Goal: Use online tool/utility: Use online tool/utility

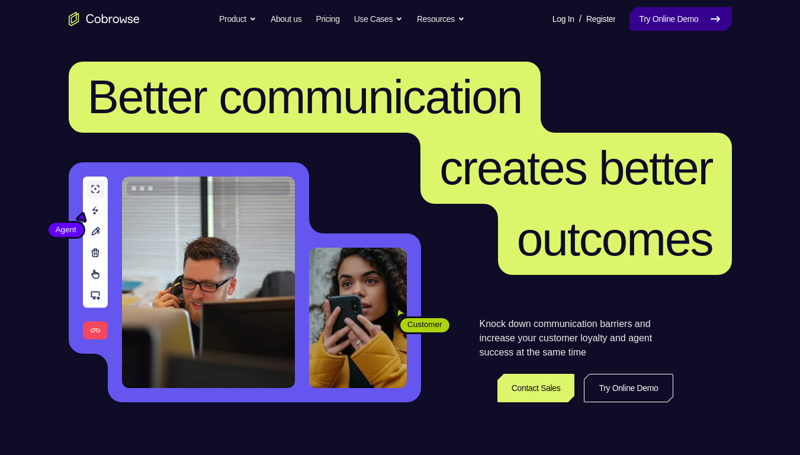
click at [691, 27] on link "Try Online Demo" at bounding box center [681, 19] width 102 height 24
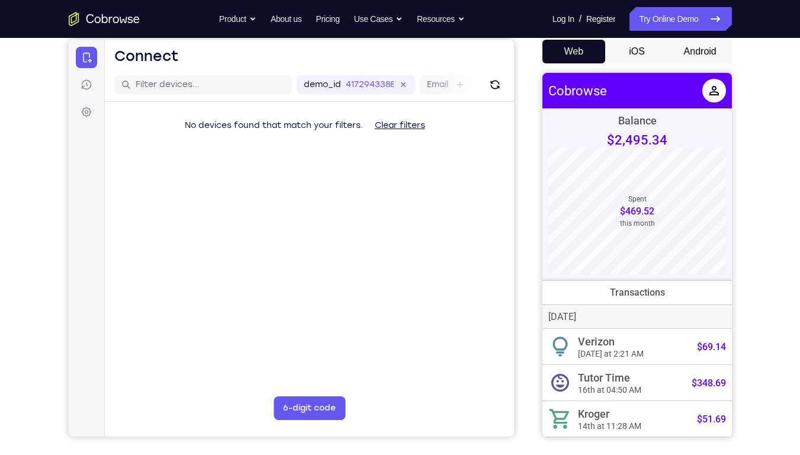
click at [694, 47] on button "Android" at bounding box center [700, 52] width 63 height 24
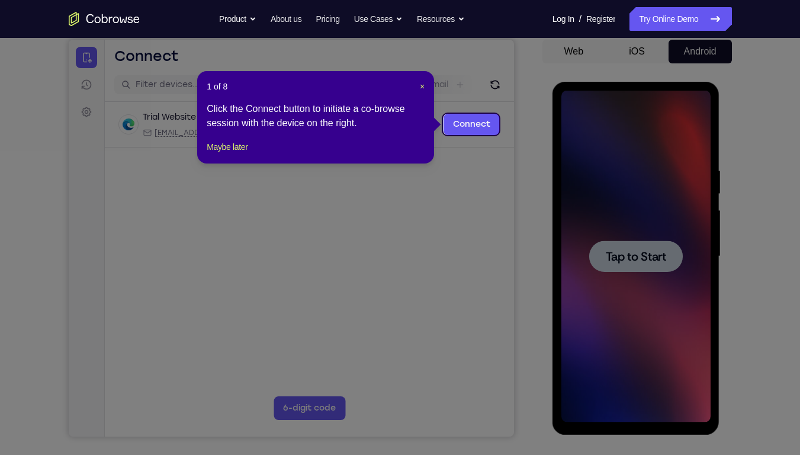
click at [425, 86] on div "1 of 8 × Click the Connect button to initiate a co-browse session with the devi…" at bounding box center [315, 117] width 237 height 92
click at [418, 86] on header "1 of 8 ×" at bounding box center [316, 87] width 218 height 12
click at [424, 86] on span "×" at bounding box center [422, 86] width 5 height 9
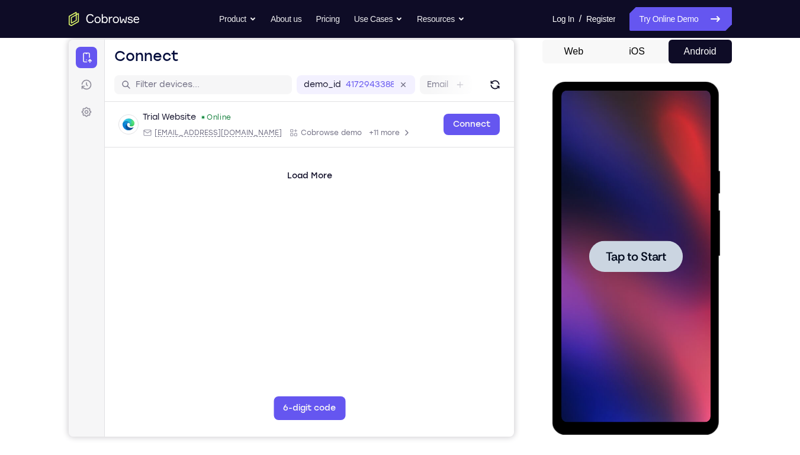
click at [632, 260] on span "Tap to Start" at bounding box center [636, 257] width 60 height 12
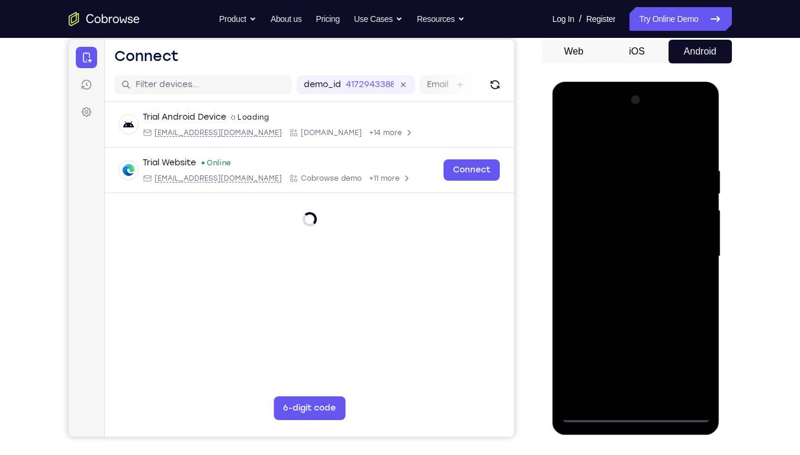
click at [640, 418] on div at bounding box center [636, 257] width 149 height 332
click at [636, 414] on div at bounding box center [636, 257] width 149 height 332
click at [684, 357] on div at bounding box center [636, 257] width 149 height 332
click at [579, 116] on div at bounding box center [636, 257] width 149 height 332
click at [688, 252] on div at bounding box center [636, 257] width 149 height 332
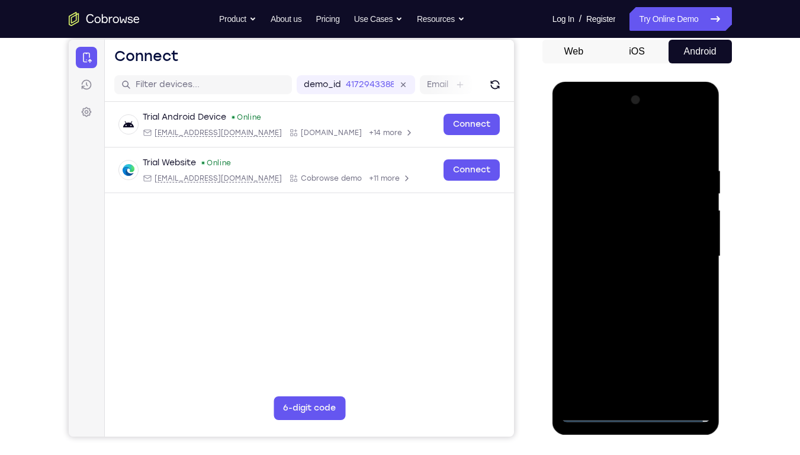
click at [625, 397] on div at bounding box center [636, 257] width 149 height 332
click at [634, 244] on div at bounding box center [636, 257] width 149 height 332
click at [609, 228] on div at bounding box center [636, 257] width 149 height 332
click at [636, 255] on div at bounding box center [636, 257] width 149 height 332
click at [636, 294] on div at bounding box center [636, 257] width 149 height 332
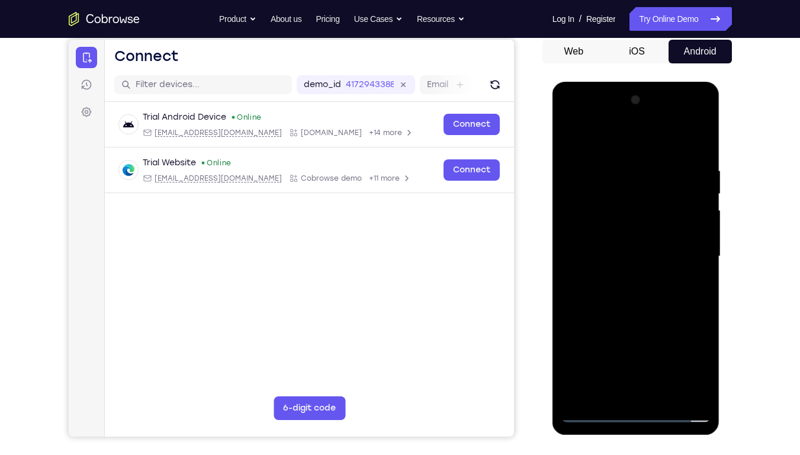
click at [625, 296] on div at bounding box center [636, 257] width 149 height 332
click at [600, 412] on div at bounding box center [636, 257] width 149 height 332
click at [623, 395] on div at bounding box center [636, 257] width 149 height 332
click at [626, 159] on div at bounding box center [636, 257] width 149 height 332
click at [700, 152] on div at bounding box center [636, 257] width 149 height 332
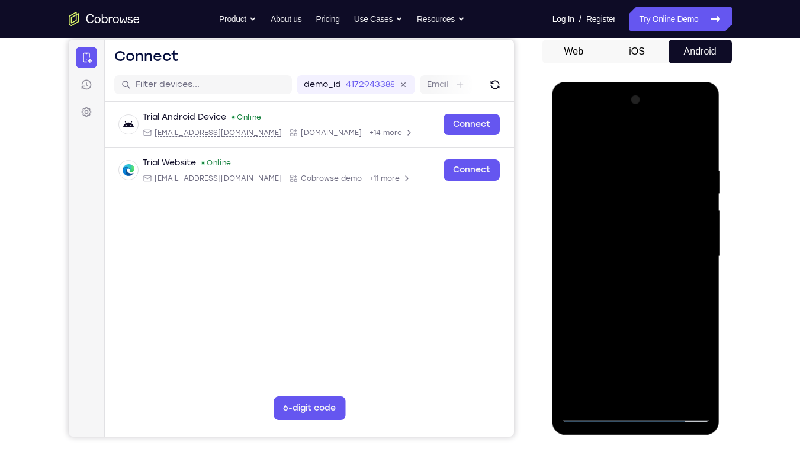
click at [625, 155] on div at bounding box center [636, 257] width 149 height 332
click at [701, 140] on div at bounding box center [636, 257] width 149 height 332
click at [664, 398] on div at bounding box center [636, 257] width 149 height 332
click at [639, 319] on div at bounding box center [636, 257] width 149 height 332
click at [654, 239] on div at bounding box center [636, 257] width 149 height 332
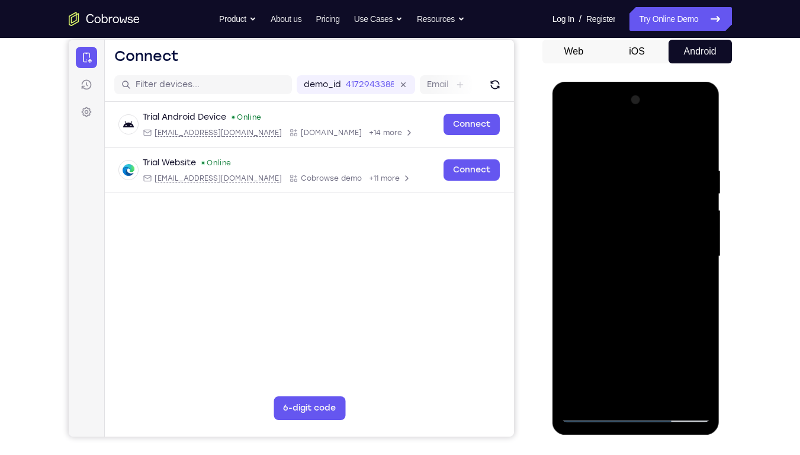
click at [654, 239] on div at bounding box center [636, 257] width 149 height 332
click at [594, 390] on div at bounding box center [636, 257] width 149 height 332
click at [700, 372] on div at bounding box center [636, 257] width 149 height 332
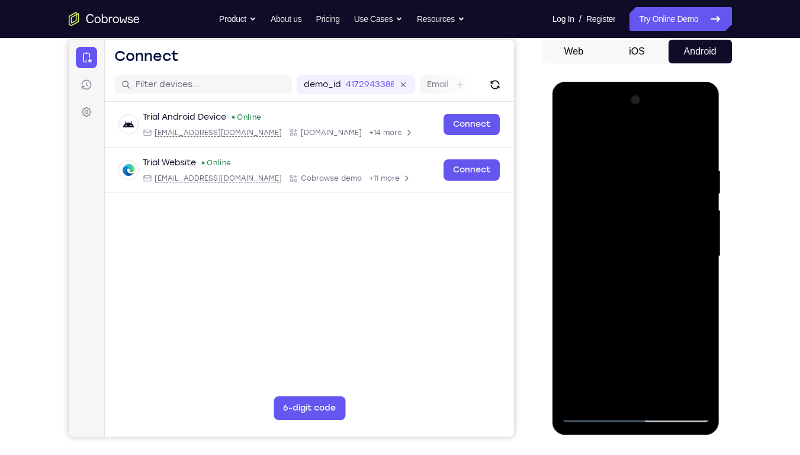
click at [604, 390] on div at bounding box center [636, 257] width 149 height 332
click at [668, 358] on div at bounding box center [636, 257] width 149 height 332
click at [698, 277] on div at bounding box center [636, 257] width 149 height 332
click at [572, 139] on div at bounding box center [636, 257] width 149 height 332
click at [643, 264] on div at bounding box center [636, 257] width 149 height 332
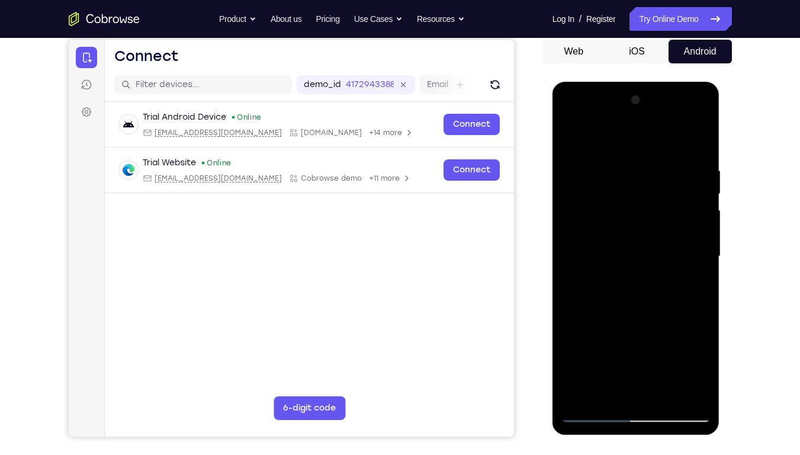
click at [653, 368] on div at bounding box center [636, 257] width 149 height 332
click at [677, 369] on div at bounding box center [636, 257] width 149 height 332
click at [607, 351] on div at bounding box center [636, 257] width 149 height 332
click at [573, 139] on div at bounding box center [636, 257] width 149 height 332
click at [594, 413] on div at bounding box center [636, 257] width 149 height 332
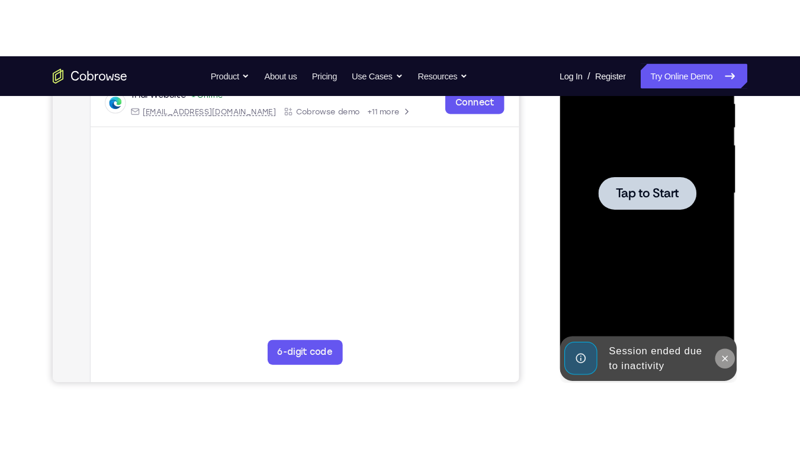
scroll to position [241, 0]
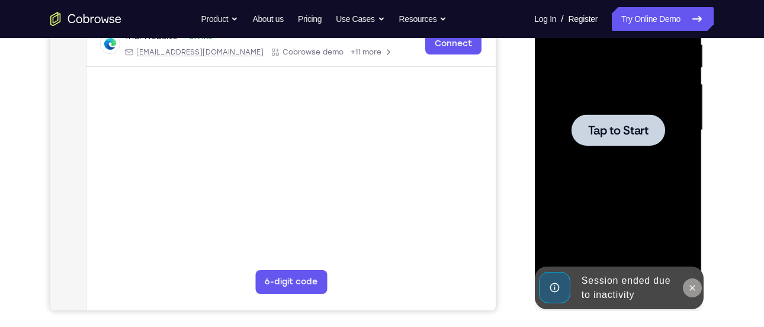
click at [688, 290] on icon at bounding box center [691, 287] width 9 height 9
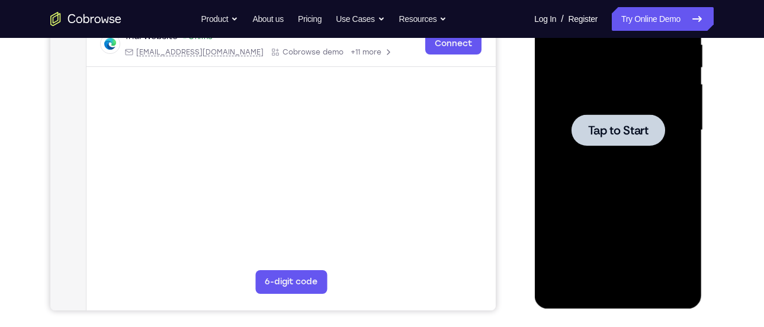
click at [622, 121] on div at bounding box center [618, 129] width 94 height 31
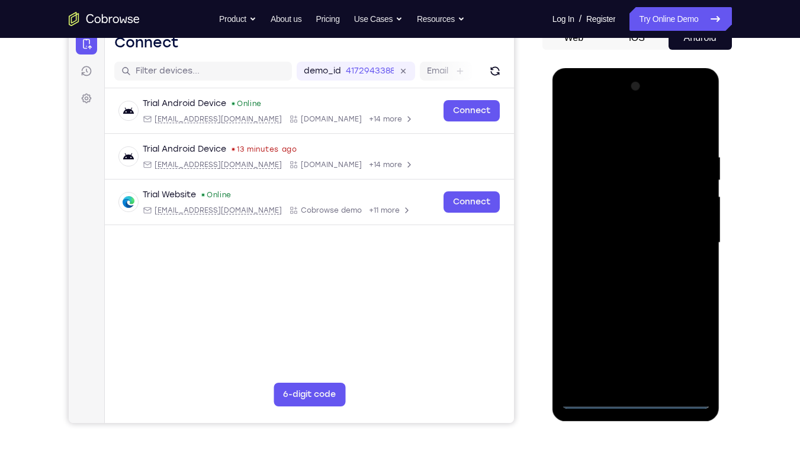
scroll to position [127, 0]
click at [637, 402] on div at bounding box center [636, 244] width 149 height 332
click at [694, 351] on div at bounding box center [636, 244] width 149 height 332
click at [595, 105] on div at bounding box center [636, 244] width 149 height 332
click at [690, 240] on div at bounding box center [636, 244] width 149 height 332
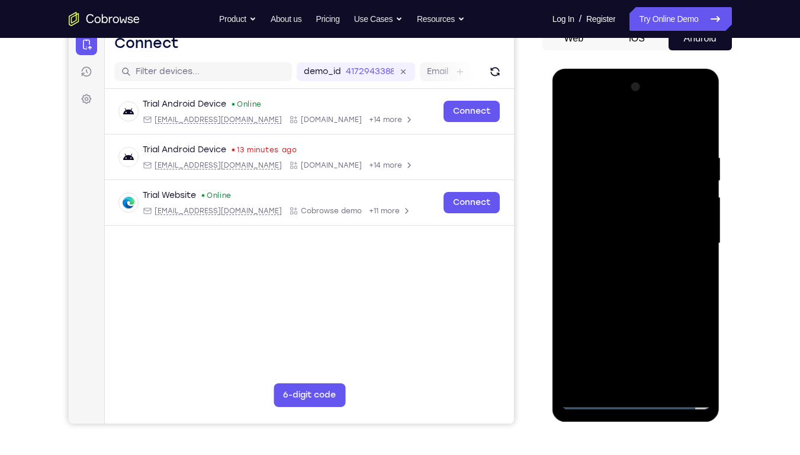
click at [618, 264] on div at bounding box center [636, 244] width 149 height 332
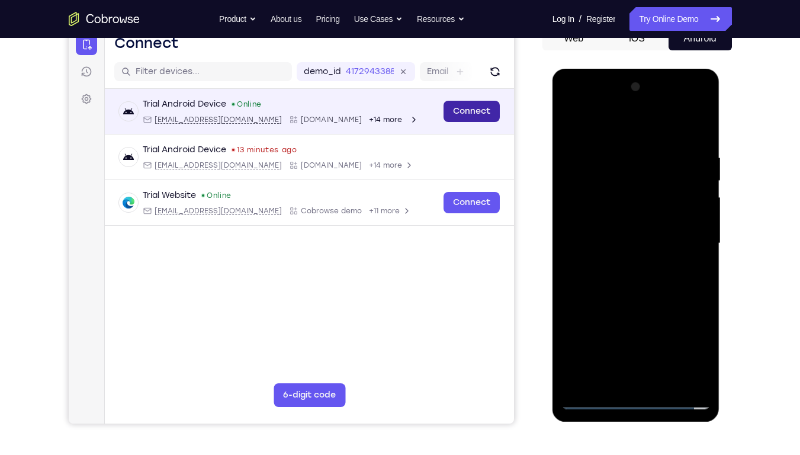
click at [479, 114] on link "Connect" at bounding box center [471, 111] width 56 height 21
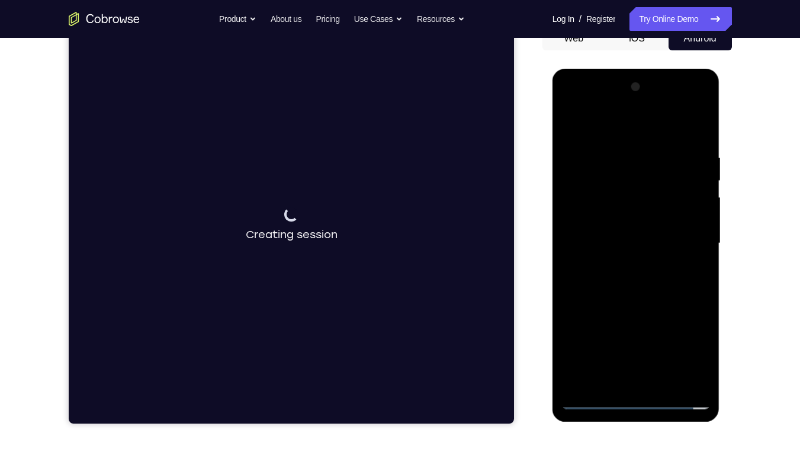
click at [610, 224] on div at bounding box center [636, 244] width 149 height 332
click at [677, 261] on div at bounding box center [636, 244] width 149 height 332
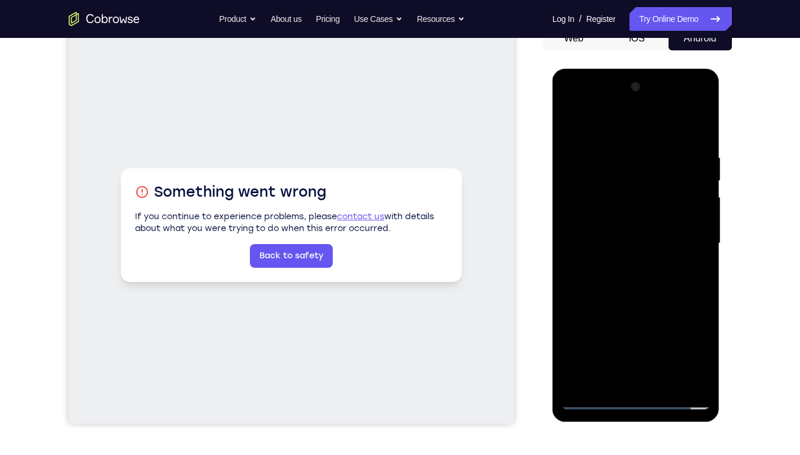
click at [595, 400] on div at bounding box center [636, 244] width 149 height 332
click at [628, 235] on div at bounding box center [636, 244] width 149 height 332
click at [606, 214] on div at bounding box center [636, 244] width 149 height 332
click at [640, 247] on div at bounding box center [636, 244] width 149 height 332
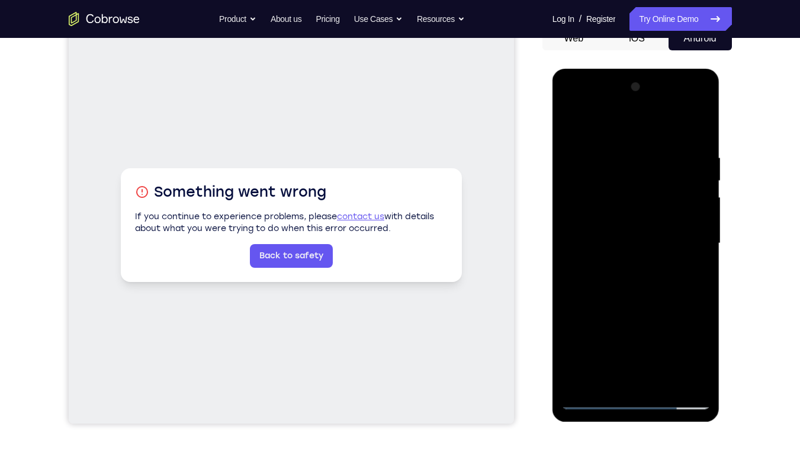
click at [634, 284] on div at bounding box center [636, 244] width 149 height 332
click at [697, 131] on div at bounding box center [636, 244] width 149 height 332
click at [699, 120] on div at bounding box center [636, 244] width 149 height 332
click at [669, 140] on div at bounding box center [636, 244] width 149 height 332
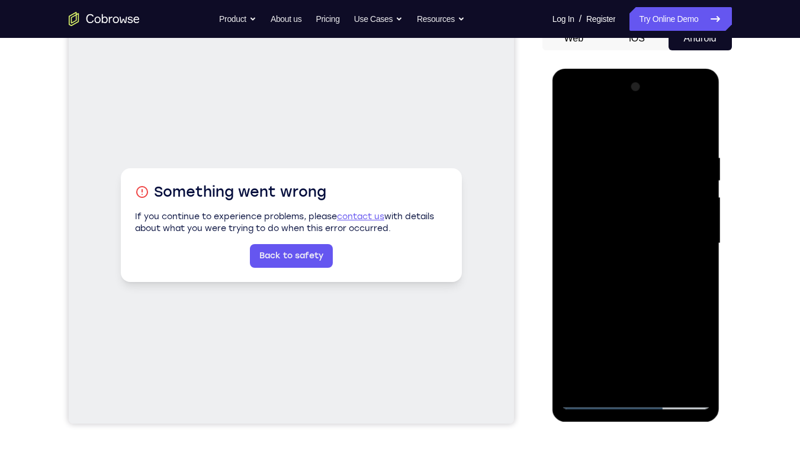
click at [592, 158] on div at bounding box center [636, 244] width 149 height 332
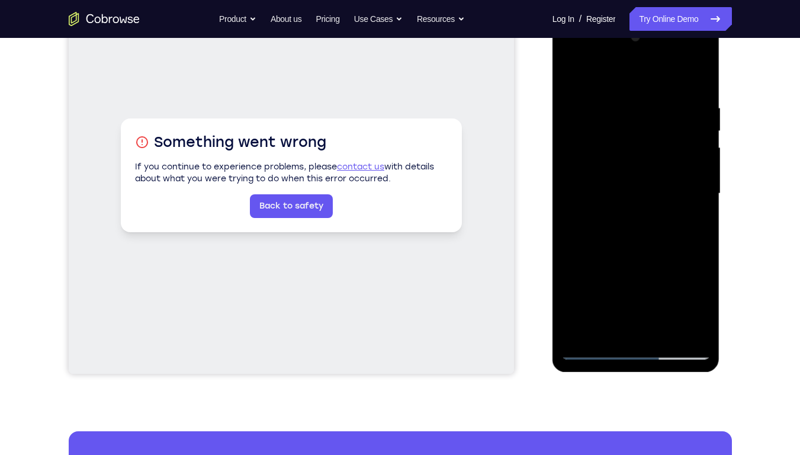
scroll to position [177, 0]
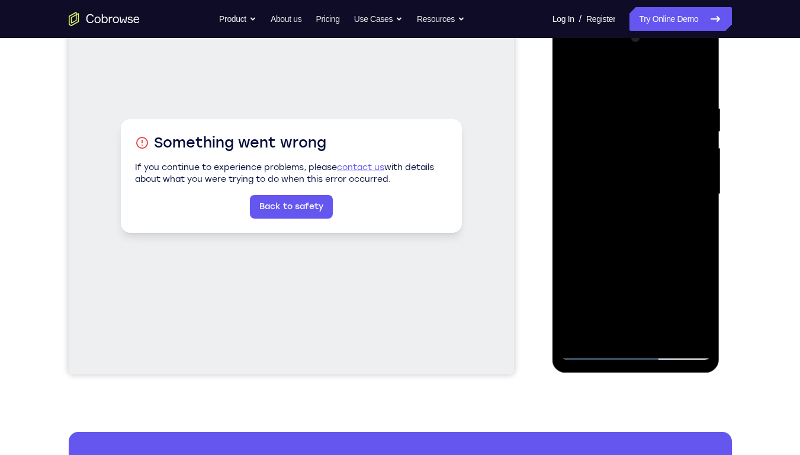
drag, startPoint x: 632, startPoint y: 262, endPoint x: 629, endPoint y: 174, distance: 87.7
click at [629, 174] on div at bounding box center [636, 194] width 149 height 332
drag, startPoint x: 630, startPoint y: 181, endPoint x: 666, endPoint y: 382, distance: 204.6
click at [666, 375] on html "Online web based iOS Simulators and Android Emulators. Run iPhone, iPad, Mobile…" at bounding box center [637, 197] width 169 height 355
click at [571, 72] on div at bounding box center [636, 194] width 149 height 332
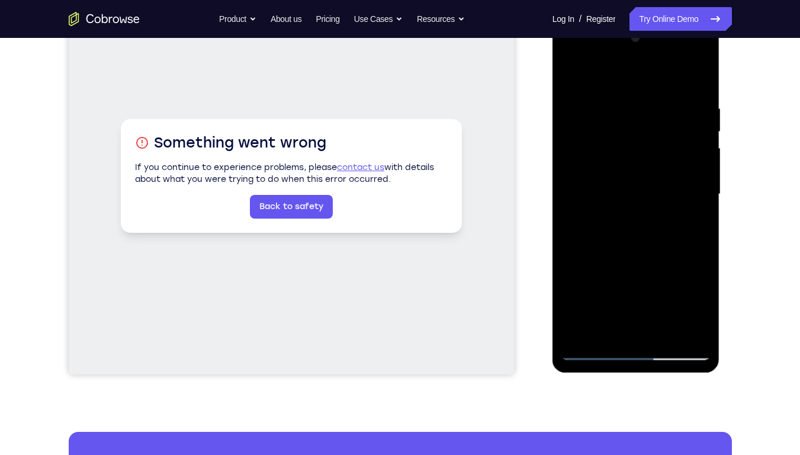
click at [658, 114] on div at bounding box center [636, 194] width 149 height 332
click at [589, 133] on div at bounding box center [636, 194] width 149 height 332
click at [585, 335] on div at bounding box center [636, 194] width 149 height 332
drag, startPoint x: 646, startPoint y: 252, endPoint x: 656, endPoint y: 118, distance: 134.3
click at [656, 118] on div at bounding box center [636, 194] width 149 height 332
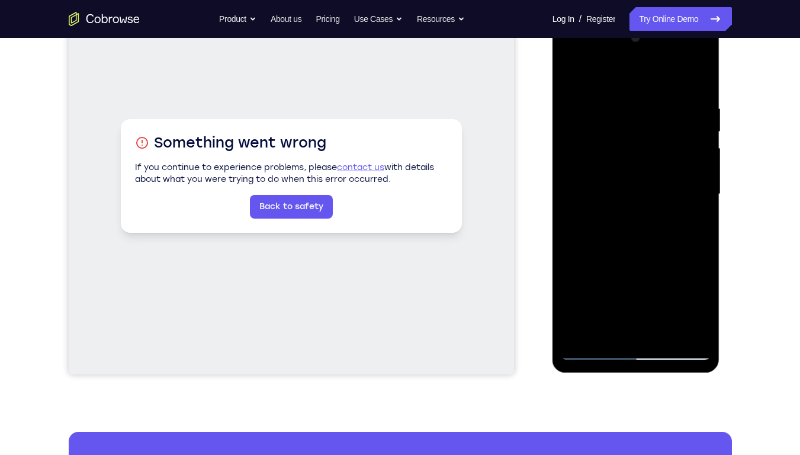
drag, startPoint x: 650, startPoint y: 196, endPoint x: 661, endPoint y: 75, distance: 121.9
click at [661, 75] on div at bounding box center [636, 194] width 149 height 332
drag, startPoint x: 636, startPoint y: 246, endPoint x: 661, endPoint y: 51, distance: 197.0
click at [661, 51] on div at bounding box center [636, 194] width 149 height 332
drag, startPoint x: 650, startPoint y: 130, endPoint x: 653, endPoint y: 0, distance: 130.4
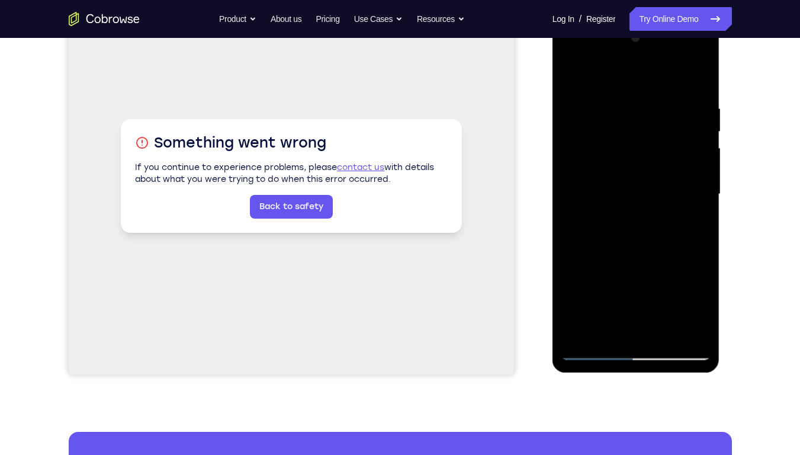
click at [653, 20] on html "Online web based iOS Simulators and Android Emulators. Run iPhone, iPad, Mobile…" at bounding box center [637, 197] width 169 height 355
click at [659, 330] on div at bounding box center [636, 194] width 149 height 332
click at [626, 257] on div at bounding box center [636, 194] width 149 height 332
click at [630, 175] on div at bounding box center [636, 194] width 149 height 332
click at [598, 325] on div at bounding box center [636, 194] width 149 height 332
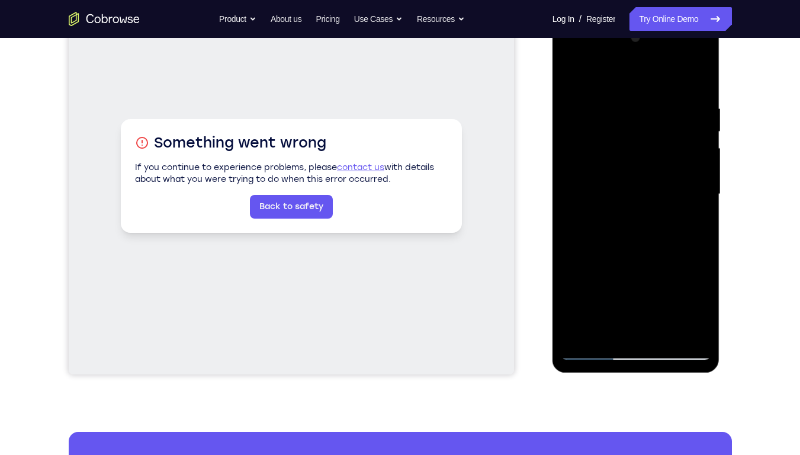
click at [695, 302] on div at bounding box center [636, 194] width 149 height 332
click at [707, 303] on div at bounding box center [636, 194] width 149 height 332
click at [703, 305] on div at bounding box center [636, 194] width 149 height 332
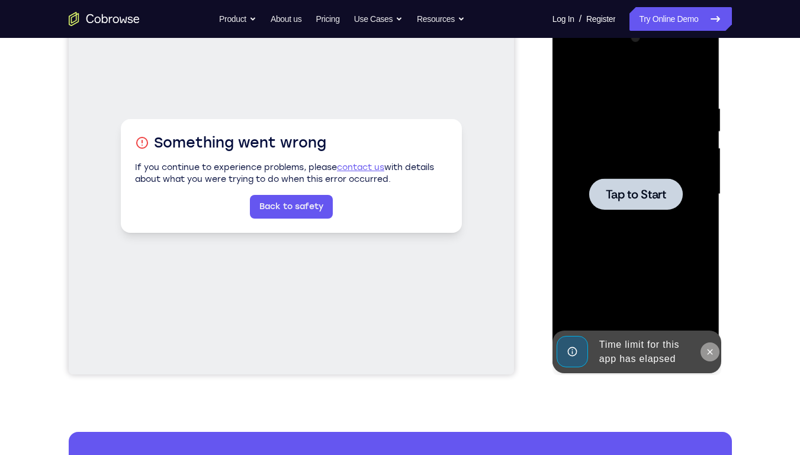
click at [710, 352] on icon at bounding box center [710, 351] width 9 height 9
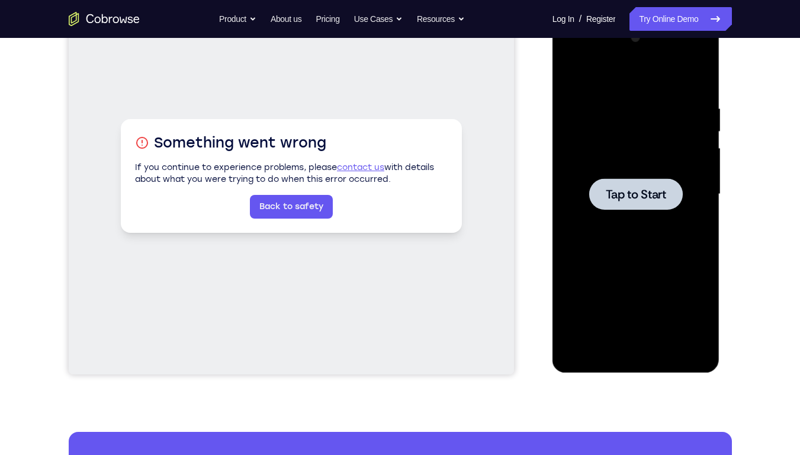
click at [645, 184] on div at bounding box center [636, 193] width 94 height 31
click at [634, 350] on div at bounding box center [636, 194] width 149 height 332
click at [680, 298] on div at bounding box center [636, 194] width 149 height 332
click at [588, 54] on div at bounding box center [636, 194] width 149 height 332
click at [692, 185] on div at bounding box center [636, 194] width 149 height 332
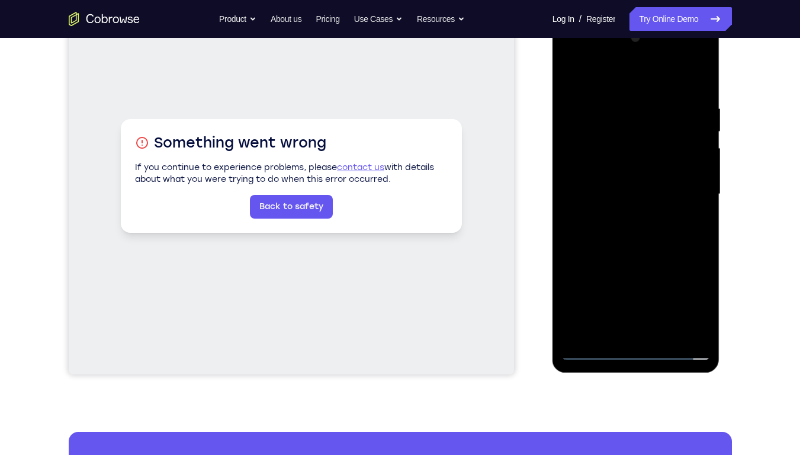
click at [649, 331] on div at bounding box center [636, 194] width 149 height 332
click at [627, 182] on div at bounding box center [636, 194] width 149 height 332
click at [610, 169] on div at bounding box center [636, 194] width 149 height 332
click at [623, 199] on div at bounding box center [636, 194] width 149 height 332
click at [595, 351] on div at bounding box center [636, 194] width 149 height 332
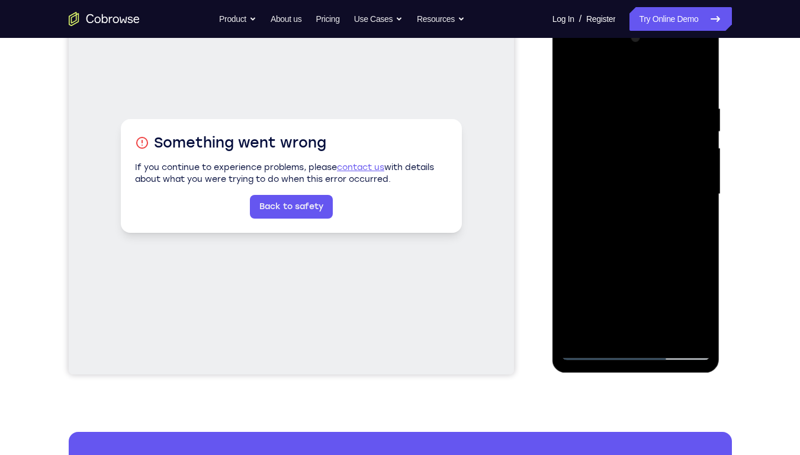
click at [648, 332] on div at bounding box center [636, 194] width 149 height 332
click at [623, 177] on div at bounding box center [636, 194] width 149 height 332
click at [609, 168] on div at bounding box center [636, 194] width 149 height 332
click at [642, 195] on div at bounding box center [636, 194] width 149 height 332
click at [629, 227] on div at bounding box center [636, 194] width 149 height 332
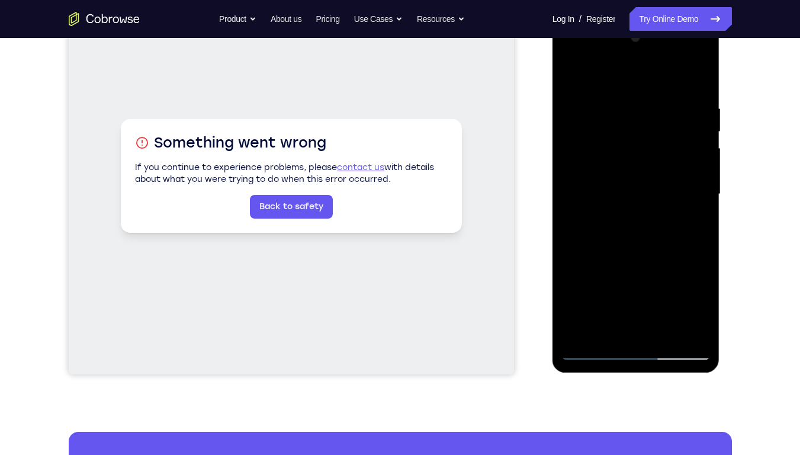
click at [629, 235] on div at bounding box center [636, 194] width 149 height 332
click at [611, 178] on div at bounding box center [636, 194] width 149 height 332
click at [605, 134] on div at bounding box center [636, 194] width 149 height 332
click at [588, 168] on div at bounding box center [636, 194] width 149 height 332
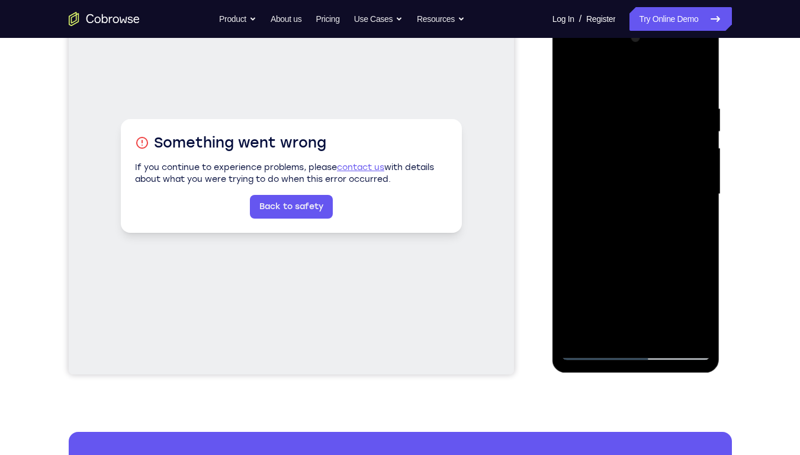
click at [635, 190] on div at bounding box center [636, 194] width 149 height 332
click at [632, 235] on div at bounding box center [636, 194] width 149 height 332
click at [625, 220] on div at bounding box center [636, 194] width 149 height 332
click at [600, 344] on div at bounding box center [636, 194] width 149 height 332
click at [702, 89] on div at bounding box center [636, 194] width 149 height 332
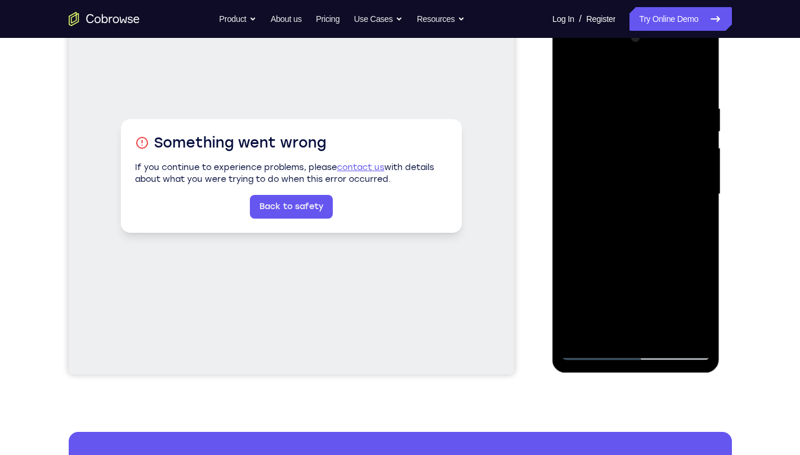
click at [665, 328] on div at bounding box center [636, 194] width 149 height 332
click at [632, 257] on div at bounding box center [636, 194] width 149 height 332
click at [621, 170] on div at bounding box center [636, 194] width 149 height 332
click at [596, 327] on div at bounding box center [636, 194] width 149 height 332
click at [605, 329] on div at bounding box center [636, 194] width 149 height 332
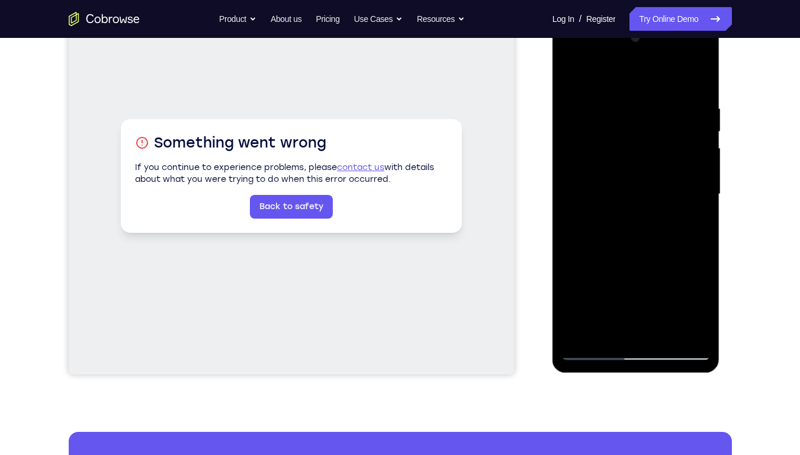
click at [575, 290] on div at bounding box center [636, 194] width 149 height 332
click at [690, 210] on div at bounding box center [636, 194] width 149 height 332
click at [688, 212] on div at bounding box center [636, 194] width 149 height 332
click at [629, 162] on div at bounding box center [636, 194] width 149 height 332
click at [611, 161] on div at bounding box center [636, 194] width 149 height 332
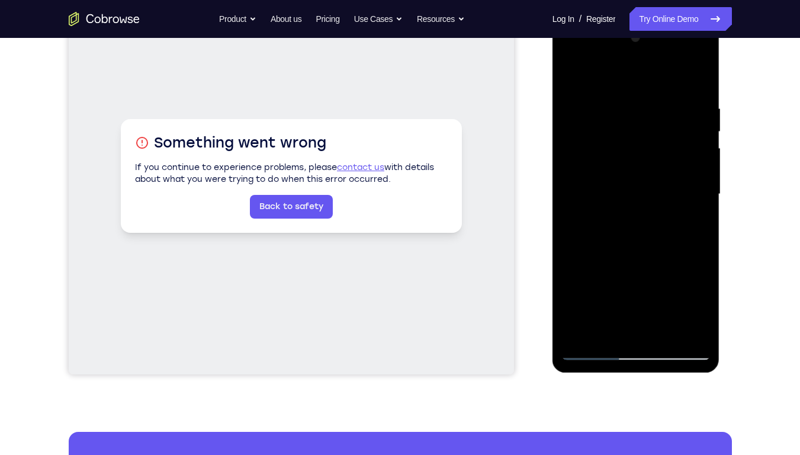
click at [629, 265] on div at bounding box center [636, 194] width 149 height 332
click at [639, 269] on div at bounding box center [636, 194] width 149 height 332
click at [666, 153] on div at bounding box center [636, 194] width 149 height 332
click at [676, 258] on div at bounding box center [636, 194] width 149 height 332
click at [601, 224] on div at bounding box center [636, 194] width 149 height 332
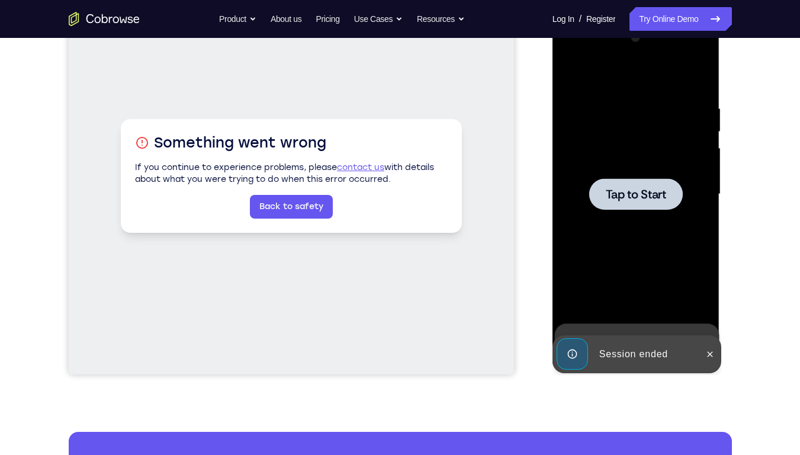
click at [643, 196] on span "Tap to Start" at bounding box center [636, 194] width 60 height 12
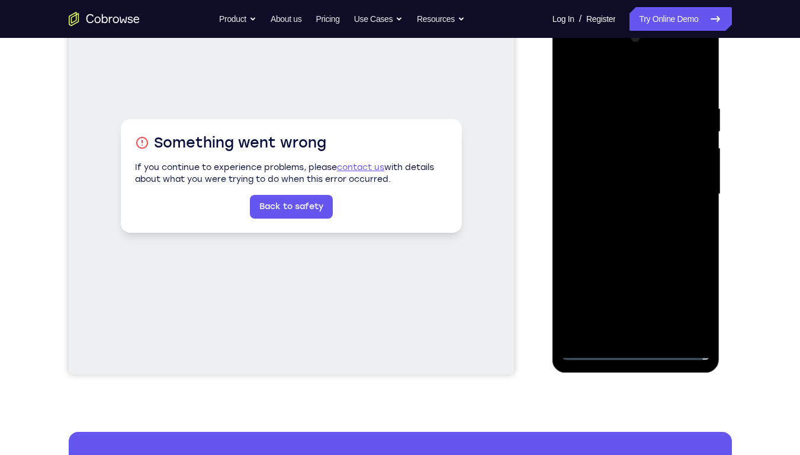
click at [640, 354] on div at bounding box center [636, 194] width 149 height 332
click at [687, 306] on div at bounding box center [636, 194] width 149 height 332
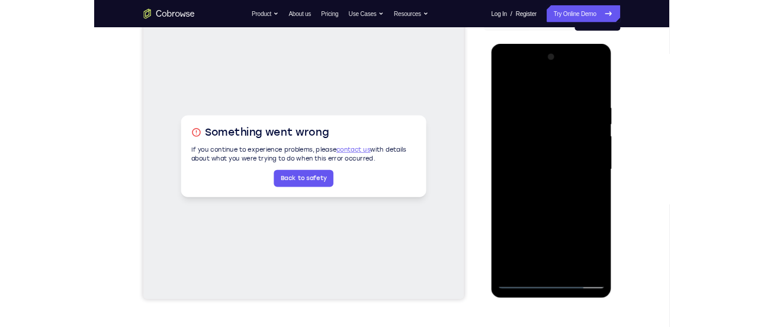
scroll to position [134, 0]
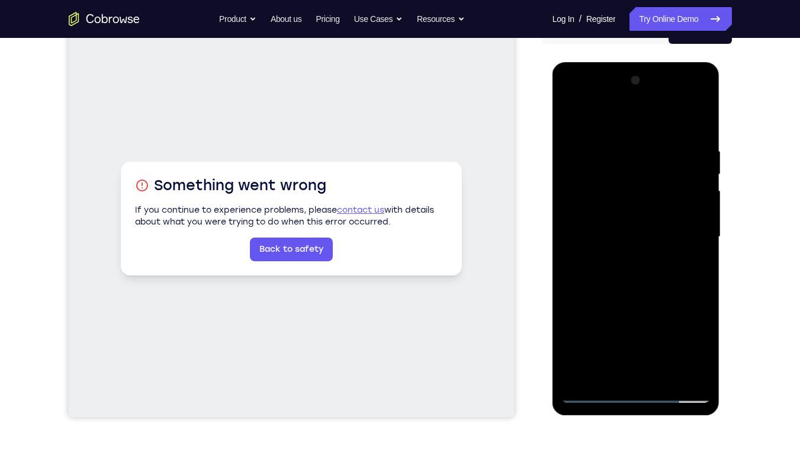
click at [590, 100] on div at bounding box center [636, 237] width 149 height 332
click at [688, 236] on div at bounding box center [636, 237] width 149 height 332
click at [652, 375] on div at bounding box center [636, 237] width 149 height 332
click at [619, 222] on div at bounding box center [636, 237] width 149 height 332
click at [600, 214] on div at bounding box center [636, 237] width 149 height 332
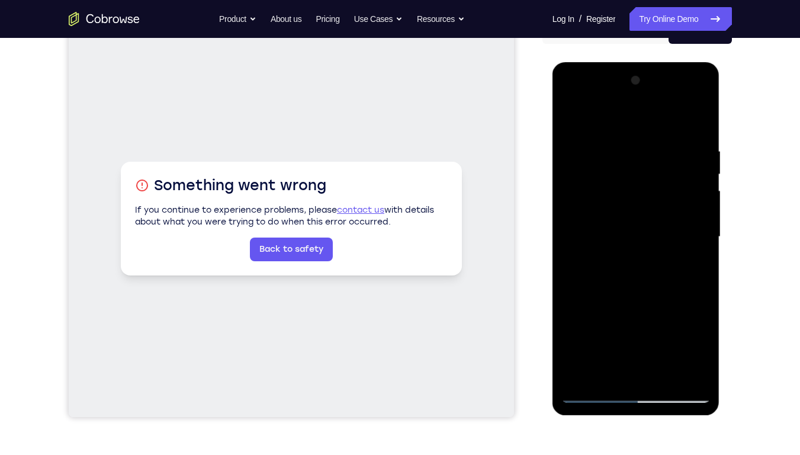
click at [629, 236] on div at bounding box center [636, 237] width 149 height 332
click at [636, 271] on div at bounding box center [636, 237] width 149 height 332
click at [666, 374] on div at bounding box center [636, 237] width 149 height 332
click at [636, 304] on div at bounding box center [636, 237] width 149 height 332
click at [642, 223] on div at bounding box center [636, 237] width 149 height 332
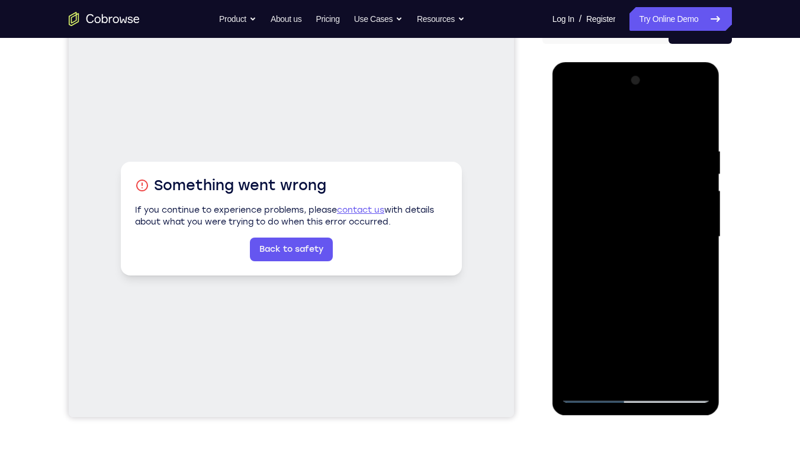
click at [699, 350] on div at bounding box center [636, 237] width 149 height 332
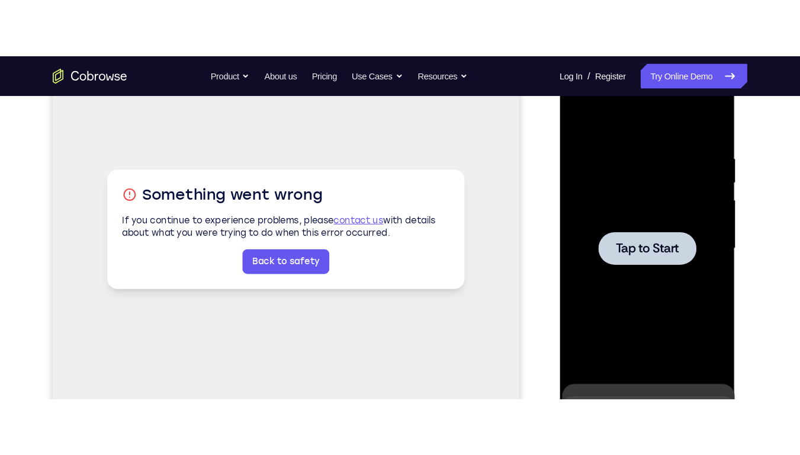
scroll to position [187, 0]
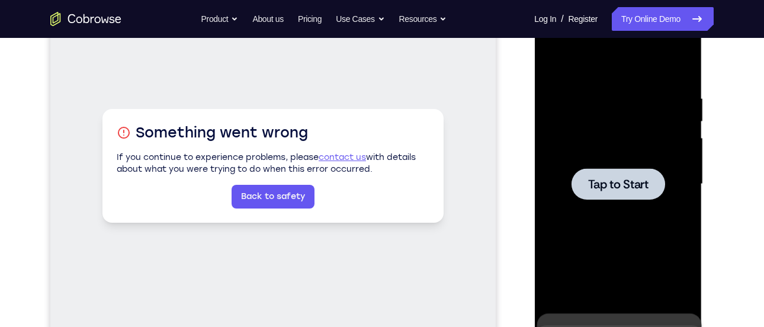
click at [628, 181] on span "Tap to Start" at bounding box center [618, 184] width 60 height 12
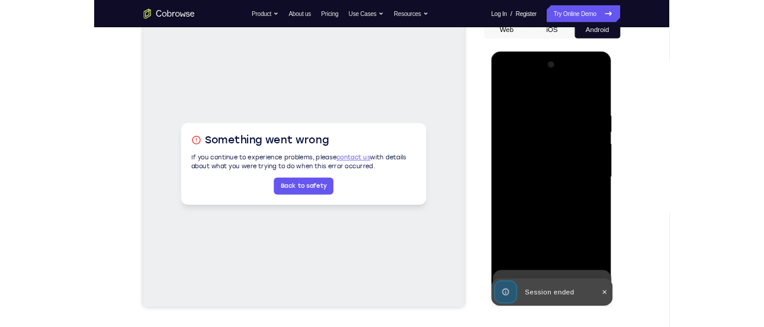
scroll to position [137, 0]
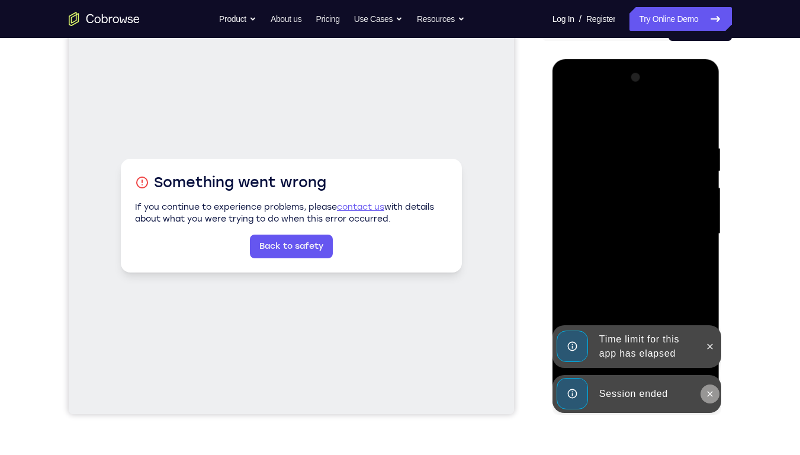
click at [709, 395] on icon at bounding box center [710, 393] width 9 height 9
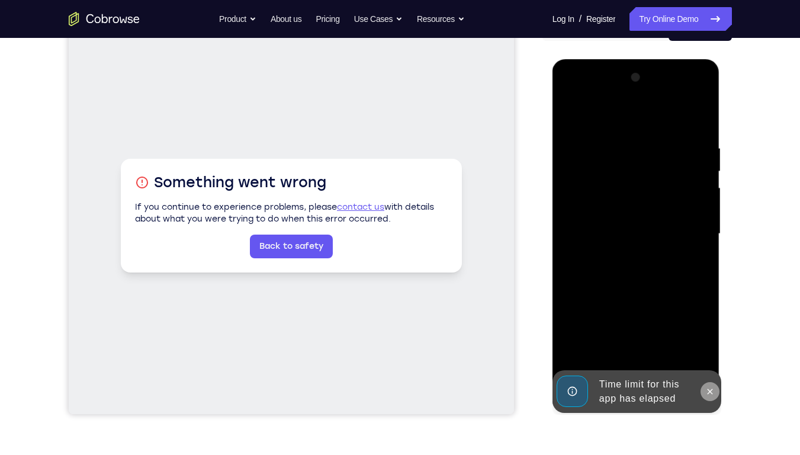
click at [705, 391] on button at bounding box center [710, 391] width 19 height 19
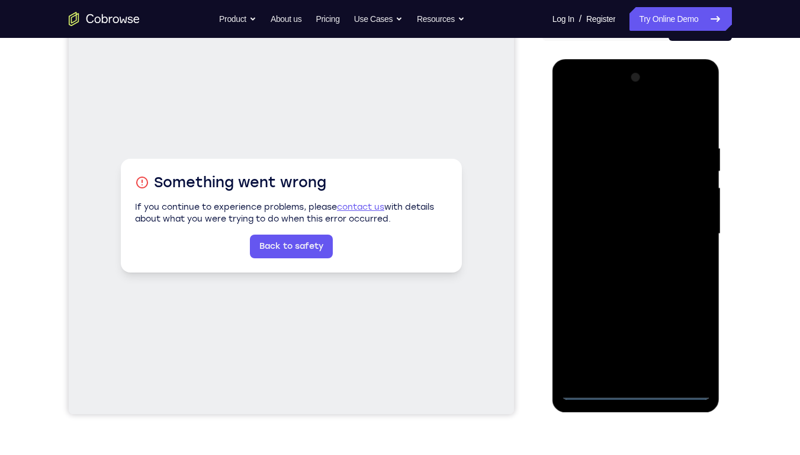
click at [636, 394] on div at bounding box center [636, 234] width 149 height 332
click at [692, 342] on div at bounding box center [636, 234] width 149 height 332
click at [592, 96] on div at bounding box center [636, 234] width 149 height 332
click at [682, 227] on div at bounding box center [636, 234] width 149 height 332
click at [622, 255] on div at bounding box center [636, 234] width 149 height 332
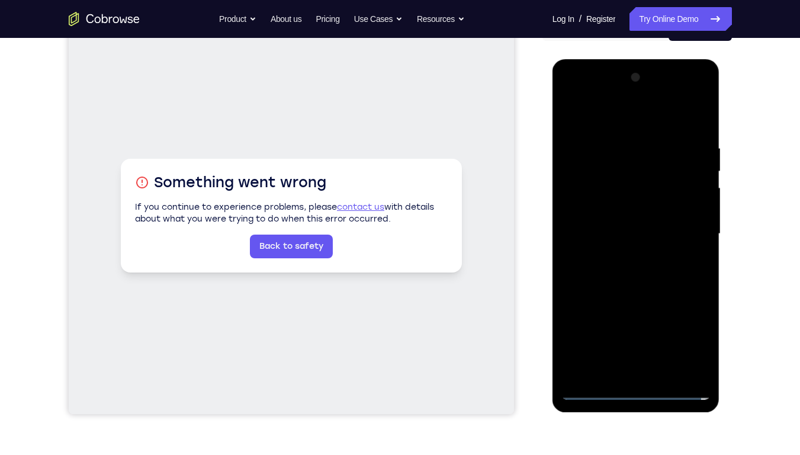
click at [619, 227] on div at bounding box center [636, 234] width 149 height 332
click at [600, 206] on div at bounding box center [636, 234] width 149 height 332
click at [621, 238] on div at bounding box center [636, 234] width 149 height 332
click at [644, 268] on div at bounding box center [636, 234] width 149 height 332
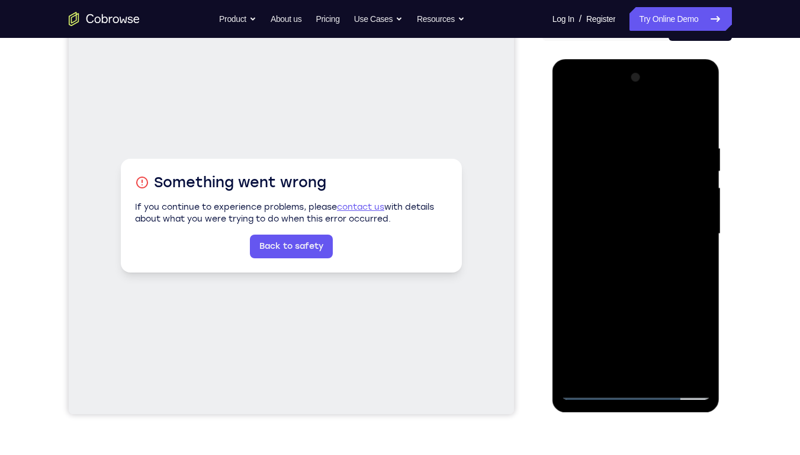
click at [633, 270] on div at bounding box center [636, 234] width 149 height 332
click at [627, 267] on div at bounding box center [636, 234] width 149 height 332
click at [592, 395] on div at bounding box center [636, 234] width 149 height 332
click at [618, 257] on div at bounding box center [636, 234] width 149 height 332
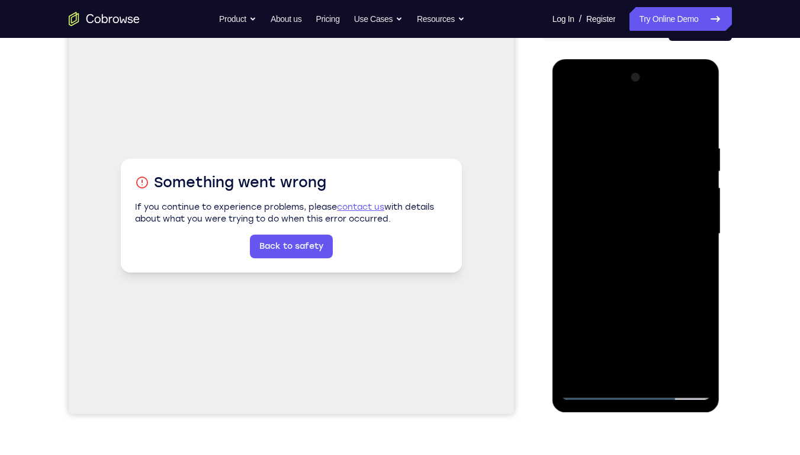
click at [615, 222] on div at bounding box center [636, 234] width 149 height 332
click at [610, 171] on div at bounding box center [636, 234] width 149 height 332
click at [601, 212] on div at bounding box center [636, 234] width 149 height 332
click at [594, 187] on div at bounding box center [636, 234] width 149 height 332
click at [601, 211] on div at bounding box center [636, 234] width 149 height 332
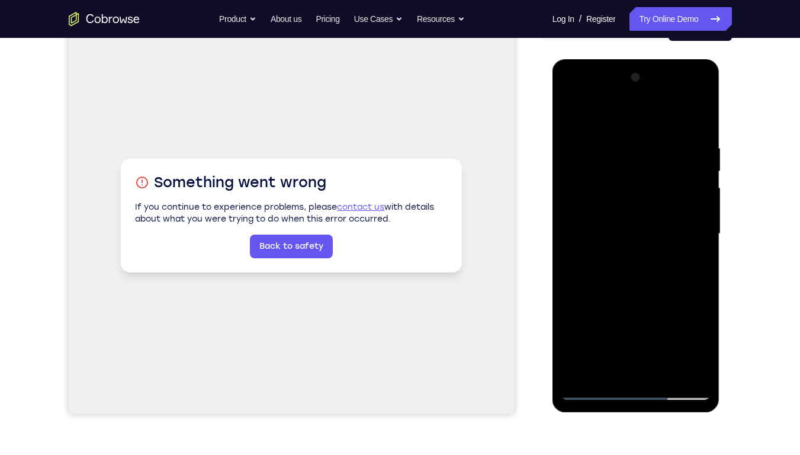
click at [635, 233] on div at bounding box center [636, 234] width 149 height 332
click at [627, 270] on div at bounding box center [636, 234] width 149 height 332
click at [664, 372] on div at bounding box center [636, 234] width 149 height 332
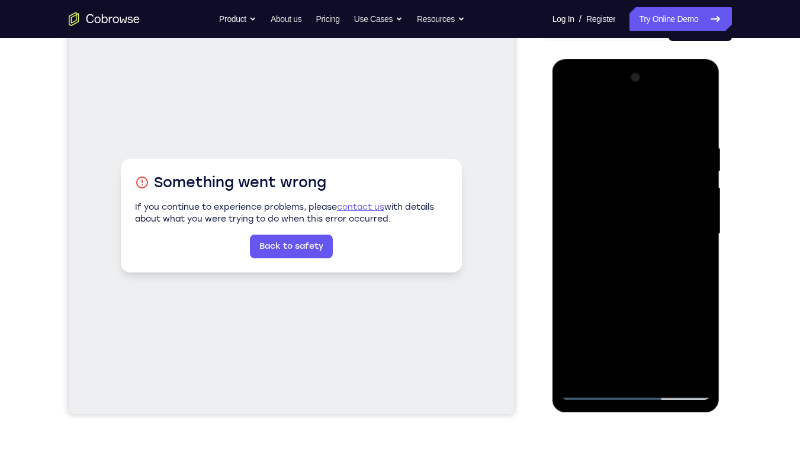
click at [627, 293] on div at bounding box center [636, 234] width 149 height 332
click at [632, 210] on div at bounding box center [636, 234] width 149 height 332
click at [626, 366] on div at bounding box center [636, 234] width 149 height 332
click at [604, 363] on div at bounding box center [636, 234] width 149 height 332
drag, startPoint x: 630, startPoint y: 343, endPoint x: 630, endPoint y: 309, distance: 34.4
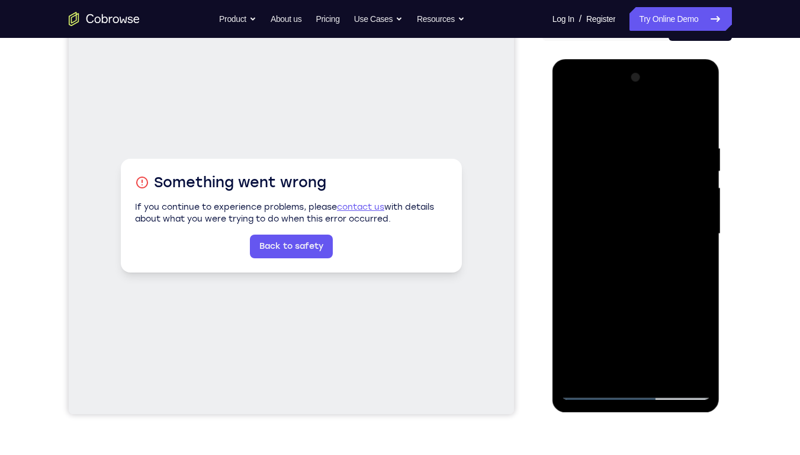
click at [630, 309] on div at bounding box center [636, 234] width 149 height 332
click at [618, 322] on div at bounding box center [636, 234] width 149 height 332
click at [694, 251] on div at bounding box center [636, 234] width 149 height 332
click at [569, 121] on div at bounding box center [636, 234] width 149 height 332
click at [672, 125] on div at bounding box center [636, 234] width 149 height 332
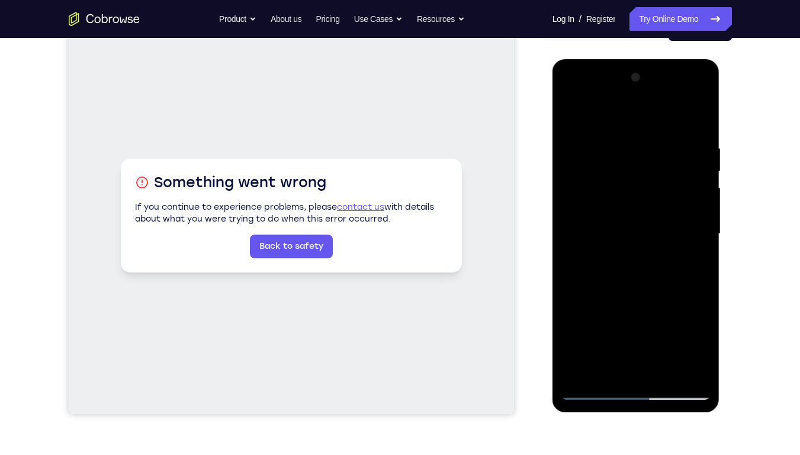
click at [572, 117] on div at bounding box center [636, 234] width 149 height 332
click at [596, 390] on div at bounding box center [636, 234] width 149 height 332
click at [701, 129] on div at bounding box center [636, 234] width 149 height 332
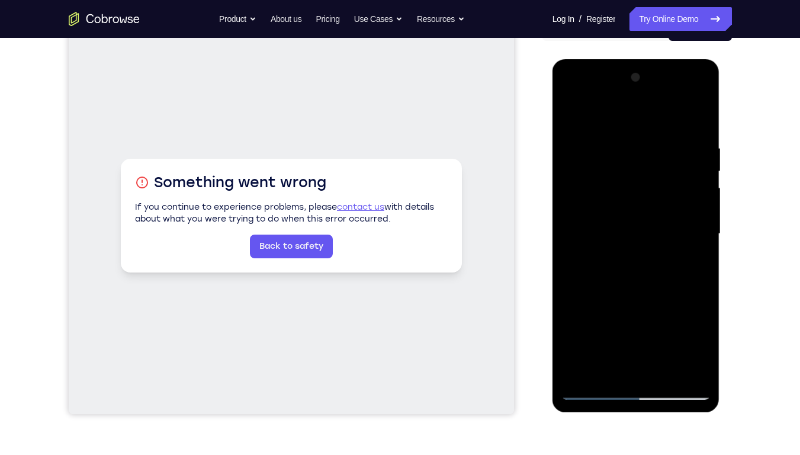
click at [701, 109] on div at bounding box center [636, 234] width 149 height 332
click at [669, 136] on div at bounding box center [636, 234] width 149 height 332
click at [575, 374] on div at bounding box center [636, 234] width 149 height 332
click at [617, 145] on div at bounding box center [636, 234] width 149 height 332
click at [696, 116] on div at bounding box center [636, 234] width 149 height 332
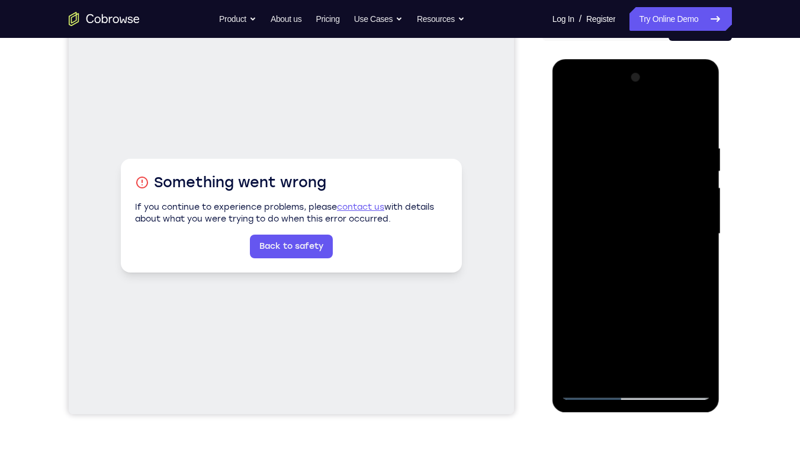
drag, startPoint x: 677, startPoint y: 140, endPoint x: 602, endPoint y: 141, distance: 74.6
click at [602, 141] on div at bounding box center [636, 234] width 149 height 332
click at [640, 138] on div at bounding box center [636, 234] width 149 height 332
click at [701, 117] on div at bounding box center [636, 234] width 149 height 332
drag, startPoint x: 670, startPoint y: 140, endPoint x: 543, endPoint y: 122, distance: 128.7
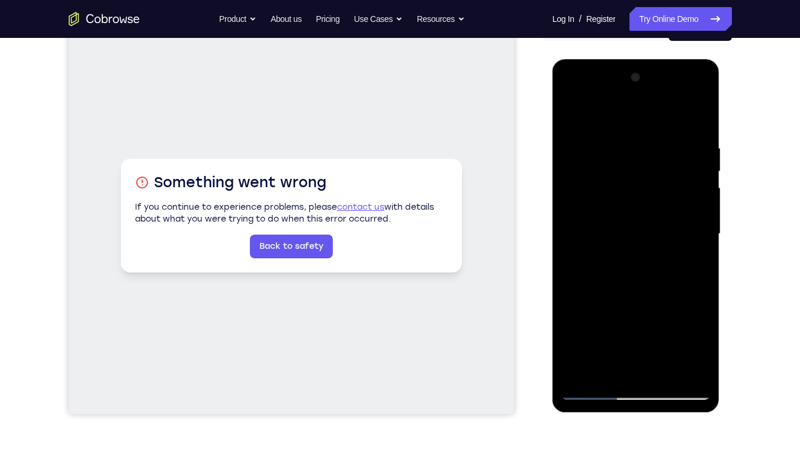
click at [553, 122] on html "Online web based iOS Simulators and Android Emulators. Run iPhone, iPad, Mobile…" at bounding box center [637, 236] width 169 height 355
drag, startPoint x: 591, startPoint y: 142, endPoint x: 708, endPoint y: 161, distance: 118.7
click at [708, 161] on div at bounding box center [636, 234] width 149 height 332
click at [590, 140] on div at bounding box center [636, 234] width 149 height 332
click at [696, 119] on div at bounding box center [636, 234] width 149 height 332
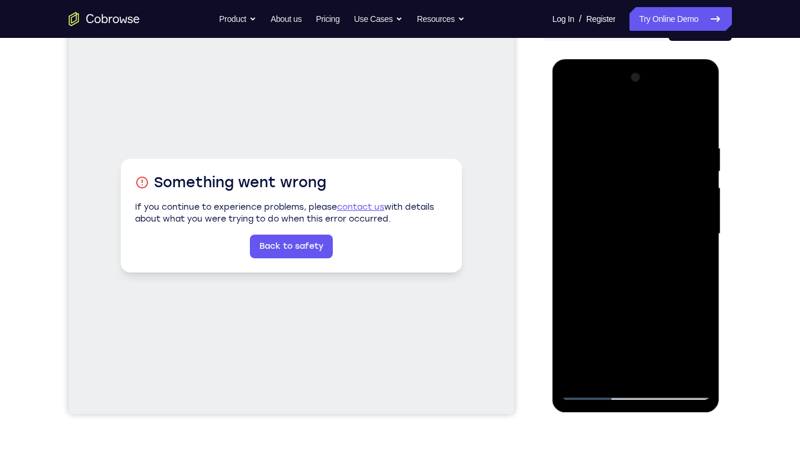
click at [669, 373] on div at bounding box center [636, 234] width 149 height 332
click at [587, 394] on div at bounding box center [636, 234] width 149 height 332
drag, startPoint x: 630, startPoint y: 307, endPoint x: 630, endPoint y: 222, distance: 85.9
click at [630, 222] on div at bounding box center [636, 234] width 149 height 332
drag, startPoint x: 621, startPoint y: 275, endPoint x: 629, endPoint y: 232, distance: 43.3
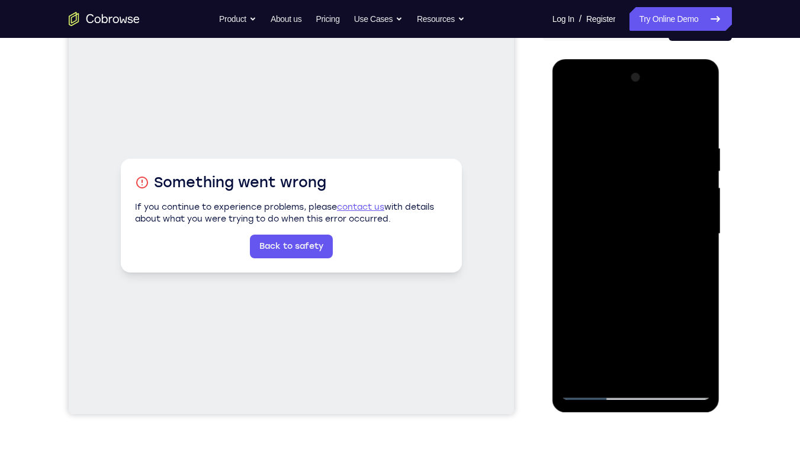
click at [629, 232] on div at bounding box center [636, 234] width 149 height 332
drag, startPoint x: 616, startPoint y: 299, endPoint x: 620, endPoint y: 225, distance: 74.1
click at [620, 225] on div at bounding box center [636, 234] width 149 height 332
drag, startPoint x: 623, startPoint y: 292, endPoint x: 650, endPoint y: 143, distance: 151.8
click at [650, 143] on div at bounding box center [636, 234] width 149 height 332
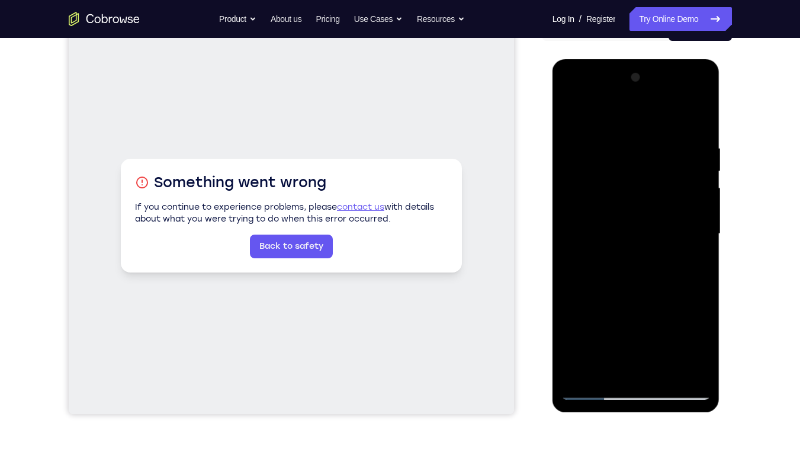
drag, startPoint x: 612, startPoint y: 299, endPoint x: 616, endPoint y: 226, distance: 72.4
click at [616, 226] on div at bounding box center [636, 234] width 149 height 332
drag, startPoint x: 624, startPoint y: 268, endPoint x: 633, endPoint y: 214, distance: 54.7
click at [633, 214] on div at bounding box center [636, 234] width 149 height 332
click at [681, 299] on div at bounding box center [636, 234] width 149 height 332
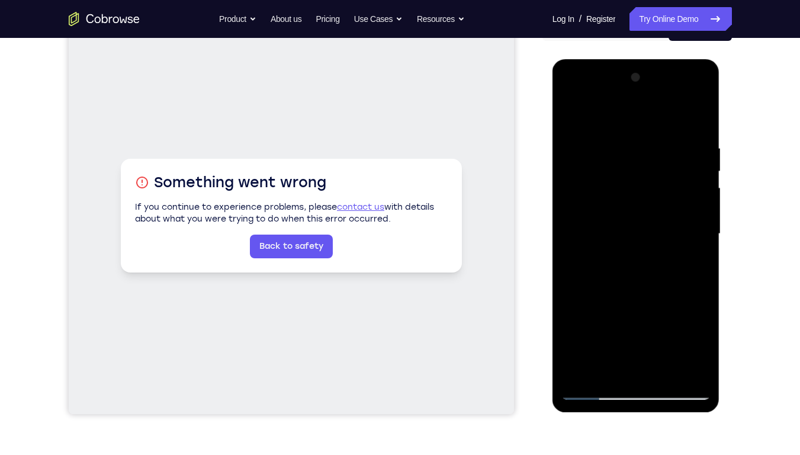
drag, startPoint x: 656, startPoint y: 326, endPoint x: 653, endPoint y: 289, distance: 36.9
click at [653, 289] on div at bounding box center [636, 234] width 149 height 332
drag, startPoint x: 657, startPoint y: 331, endPoint x: 682, endPoint y: 167, distance: 165.5
click at [682, 167] on div at bounding box center [636, 234] width 149 height 332
drag, startPoint x: 642, startPoint y: 283, endPoint x: 653, endPoint y: 131, distance: 152.1
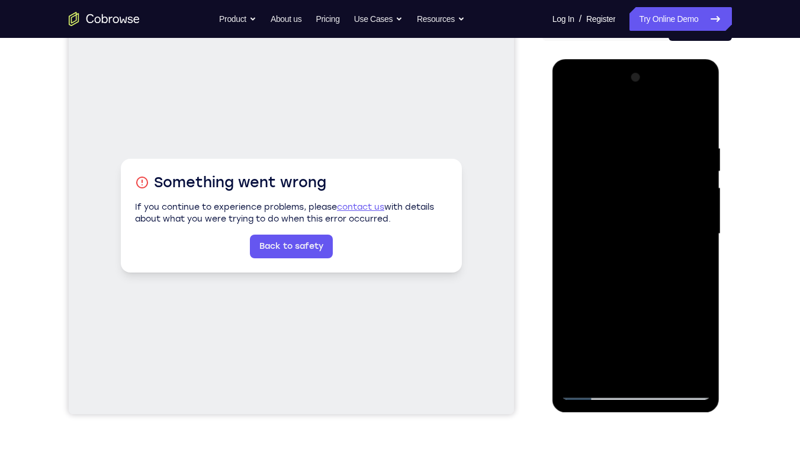
click at [653, 131] on div at bounding box center [636, 234] width 149 height 332
drag, startPoint x: 629, startPoint y: 291, endPoint x: 645, endPoint y: 148, distance: 144.2
click at [645, 148] on div at bounding box center [636, 234] width 149 height 332
drag, startPoint x: 624, startPoint y: 294, endPoint x: 642, endPoint y: 154, distance: 141.5
click at [642, 154] on div at bounding box center [636, 234] width 149 height 332
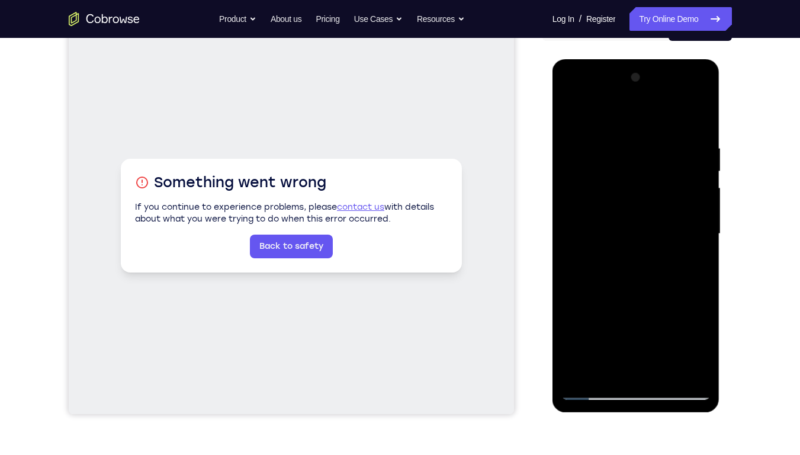
drag, startPoint x: 627, startPoint y: 271, endPoint x: 645, endPoint y: 153, distance: 119.3
click at [645, 153] on div at bounding box center [636, 234] width 149 height 332
drag, startPoint x: 638, startPoint y: 311, endPoint x: 653, endPoint y: 225, distance: 87.8
click at [653, 225] on div at bounding box center [636, 234] width 149 height 332
drag, startPoint x: 629, startPoint y: 321, endPoint x: 631, endPoint y: 203, distance: 118.5
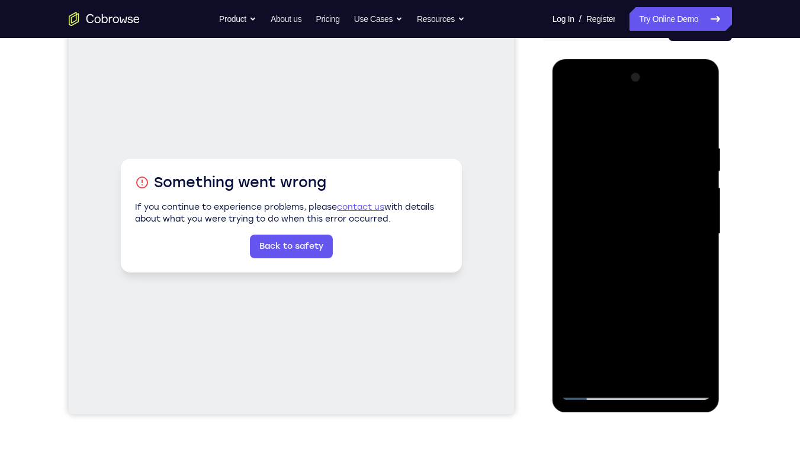
click at [631, 203] on div at bounding box center [636, 234] width 149 height 332
drag, startPoint x: 616, startPoint y: 299, endPoint x: 605, endPoint y: 191, distance: 108.3
click at [605, 191] on div at bounding box center [636, 234] width 149 height 332
drag, startPoint x: 627, startPoint y: 298, endPoint x: 638, endPoint y: 187, distance: 111.9
click at [638, 187] on div at bounding box center [636, 234] width 149 height 332
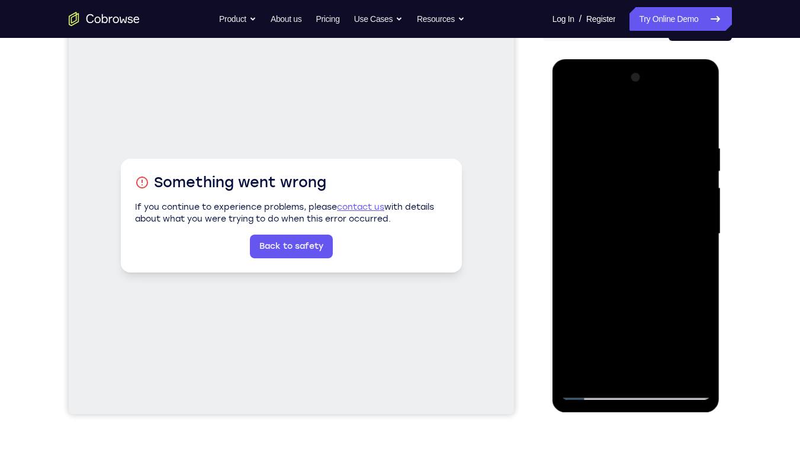
drag, startPoint x: 618, startPoint y: 305, endPoint x: 630, endPoint y: 162, distance: 143.8
click at [630, 162] on div at bounding box center [636, 234] width 149 height 332
drag, startPoint x: 630, startPoint y: 282, endPoint x: 629, endPoint y: 149, distance: 132.7
click at [629, 149] on div at bounding box center [636, 234] width 149 height 332
drag, startPoint x: 613, startPoint y: 309, endPoint x: 618, endPoint y: 141, distance: 168.4
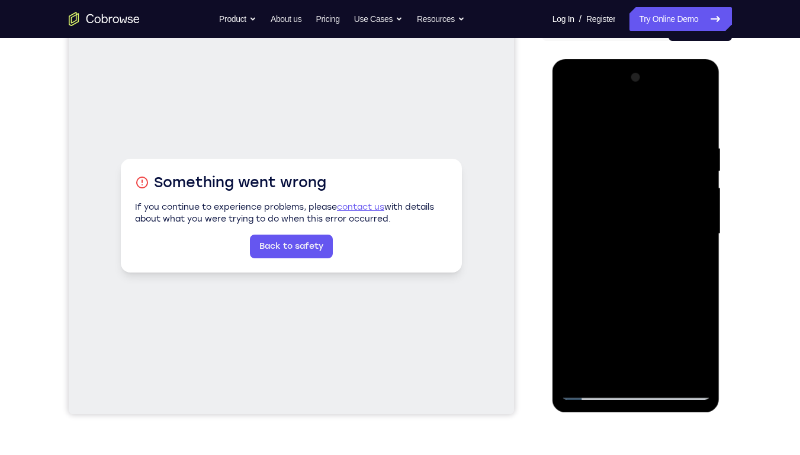
click at [618, 141] on div at bounding box center [636, 234] width 149 height 332
drag, startPoint x: 625, startPoint y: 264, endPoint x: 631, endPoint y: 77, distance: 187.3
click at [631, 77] on div at bounding box center [636, 234] width 149 height 332
drag, startPoint x: 633, startPoint y: 241, endPoint x: 638, endPoint y: 138, distance: 103.2
click at [638, 138] on div at bounding box center [636, 234] width 149 height 332
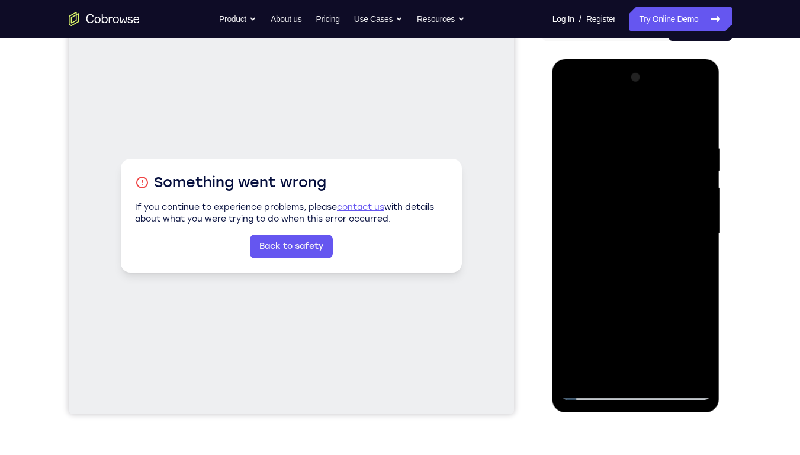
drag, startPoint x: 627, startPoint y: 184, endPoint x: 631, endPoint y: 211, distance: 27.6
click at [631, 211] on div at bounding box center [636, 234] width 149 height 332
click at [641, 185] on div at bounding box center [636, 234] width 149 height 332
drag, startPoint x: 621, startPoint y: 314, endPoint x: 638, endPoint y: 152, distance: 163.2
click at [638, 152] on div at bounding box center [636, 234] width 149 height 332
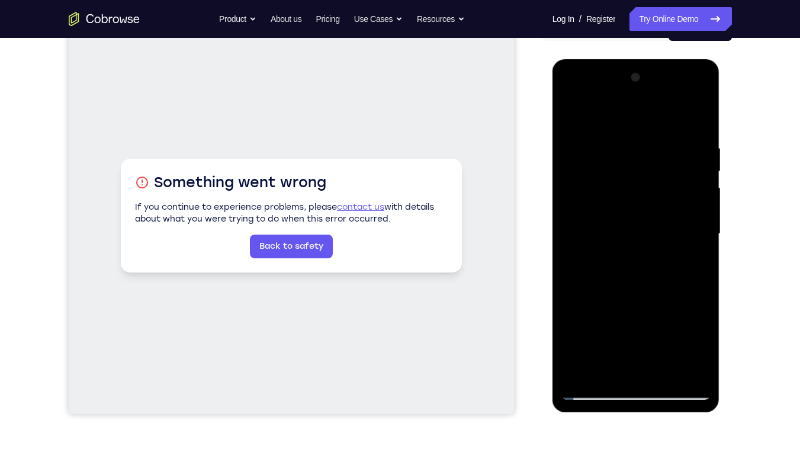
drag, startPoint x: 626, startPoint y: 310, endPoint x: 633, endPoint y: 174, distance: 137.0
click at [633, 174] on div at bounding box center [636, 234] width 149 height 332
drag, startPoint x: 624, startPoint y: 316, endPoint x: 616, endPoint y: 225, distance: 91.0
click at [616, 225] on div at bounding box center [636, 234] width 149 height 332
drag, startPoint x: 621, startPoint y: 249, endPoint x: 626, endPoint y: 167, distance: 82.5
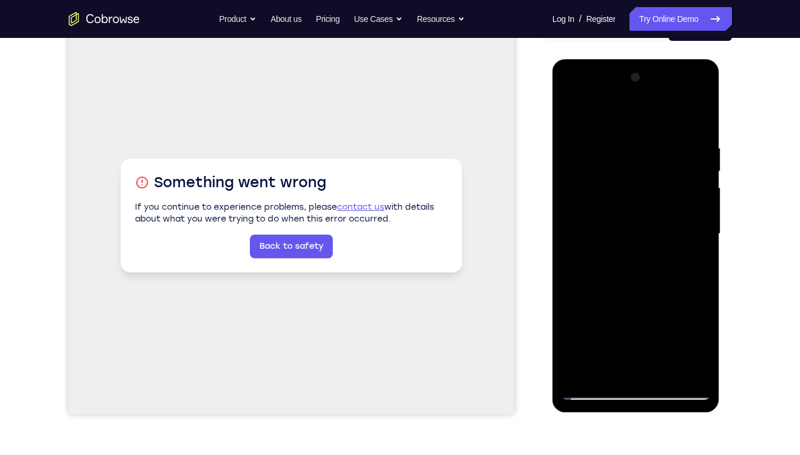
click at [626, 167] on div at bounding box center [636, 234] width 149 height 332
drag, startPoint x: 621, startPoint y: 252, endPoint x: 611, endPoint y: 177, distance: 76.4
click at [611, 177] on div at bounding box center [636, 234] width 149 height 332
drag, startPoint x: 626, startPoint y: 278, endPoint x: 631, endPoint y: 187, distance: 90.8
click at [631, 187] on div at bounding box center [636, 234] width 149 height 332
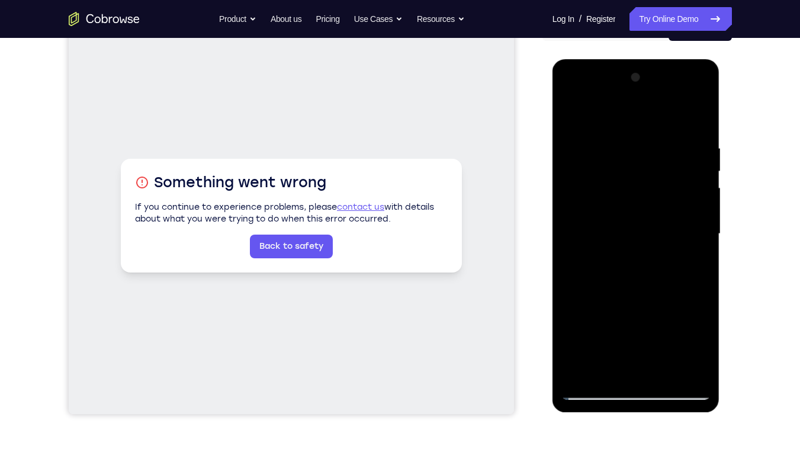
drag, startPoint x: 623, startPoint y: 165, endPoint x: 636, endPoint y: 212, distance: 49.2
click at [636, 212] on div at bounding box center [636, 234] width 149 height 332
drag, startPoint x: 645, startPoint y: 143, endPoint x: 653, endPoint y: 187, distance: 44.6
click at [653, 187] on div at bounding box center [636, 234] width 149 height 332
drag, startPoint x: 638, startPoint y: 180, endPoint x: 646, endPoint y: 243, distance: 64.5
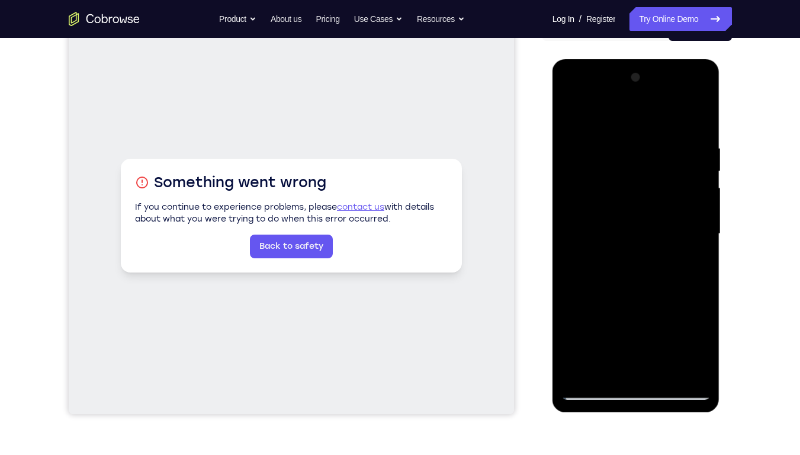
click at [646, 243] on div at bounding box center [636, 234] width 149 height 332
drag, startPoint x: 652, startPoint y: 183, endPoint x: 662, endPoint y: 228, distance: 46.0
click at [662, 228] on div at bounding box center [636, 234] width 149 height 332
drag, startPoint x: 651, startPoint y: 204, endPoint x: 659, endPoint y: 261, distance: 56.9
click at [659, 261] on div at bounding box center [636, 234] width 149 height 332
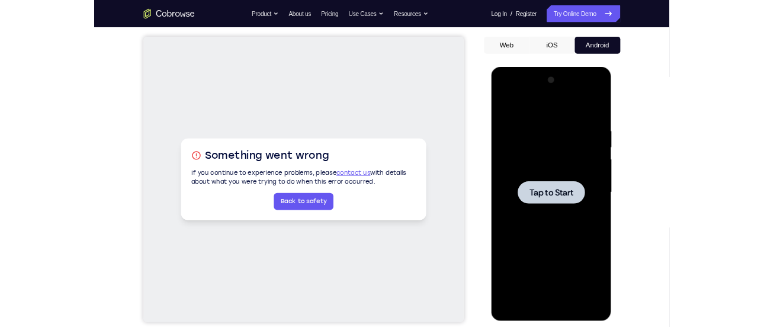
scroll to position [102, 0]
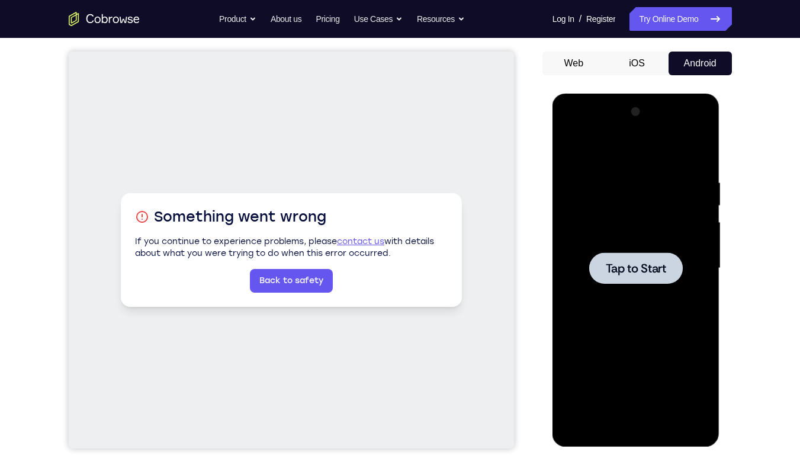
click at [632, 270] on span "Tap to Start" at bounding box center [636, 268] width 60 height 12
click at [634, 426] on div at bounding box center [636, 268] width 149 height 332
click at [682, 374] on div at bounding box center [636, 268] width 149 height 332
click at [589, 131] on div at bounding box center [636, 268] width 149 height 332
click at [685, 270] on div at bounding box center [636, 268] width 149 height 332
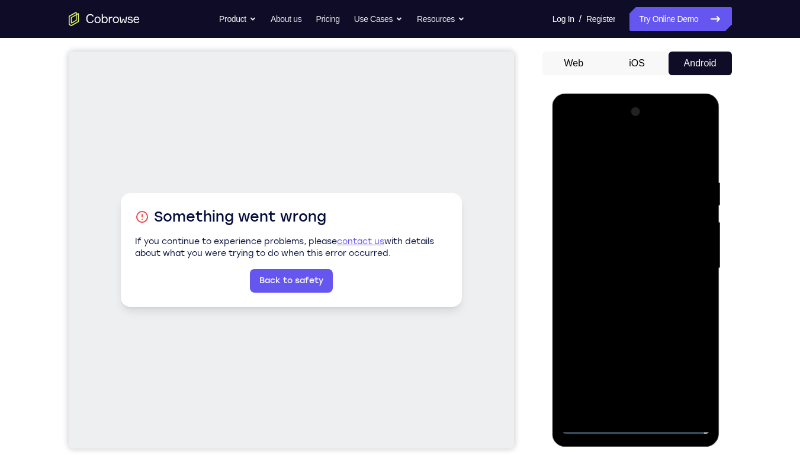
click at [623, 285] on div at bounding box center [636, 268] width 149 height 332
click at [610, 252] on div at bounding box center [636, 268] width 149 height 332
click at [694, 217] on div at bounding box center [636, 268] width 149 height 332
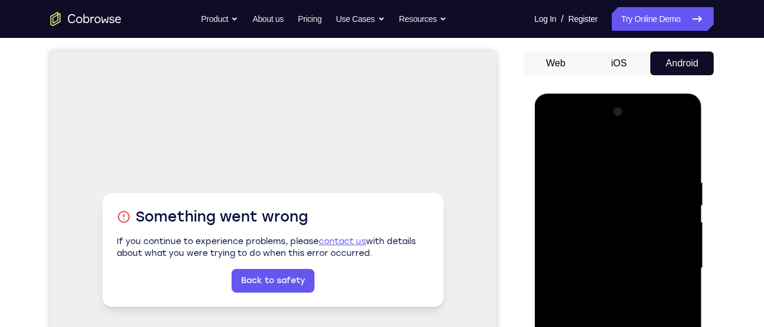
click at [594, 220] on div at bounding box center [617, 268] width 149 height 332
click at [568, 245] on div at bounding box center [617, 268] width 149 height 332
click at [616, 267] on div at bounding box center [617, 268] width 149 height 332
click at [610, 305] on div at bounding box center [617, 268] width 149 height 332
click at [608, 293] on div at bounding box center [617, 268] width 149 height 332
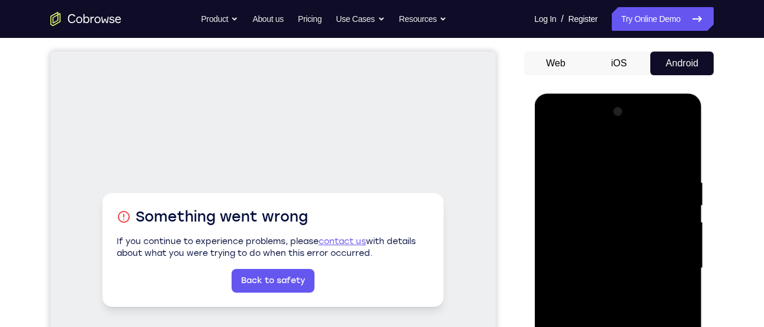
click at [608, 293] on div at bounding box center [617, 268] width 149 height 332
click at [678, 165] on div at bounding box center [617, 268] width 149 height 332
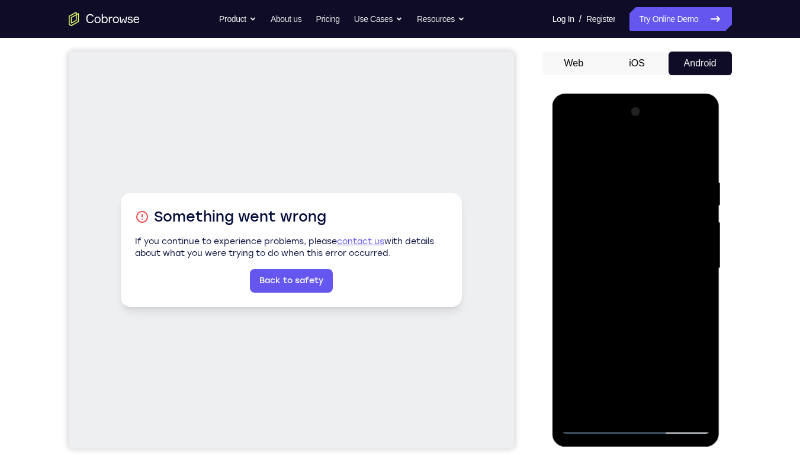
click at [662, 408] on div at bounding box center [636, 268] width 149 height 332
click at [626, 325] on div at bounding box center [636, 268] width 149 height 332
click at [686, 289] on div at bounding box center [636, 268] width 149 height 332
click at [636, 246] on div at bounding box center [636, 268] width 149 height 332
click at [608, 377] on div at bounding box center [636, 268] width 149 height 332
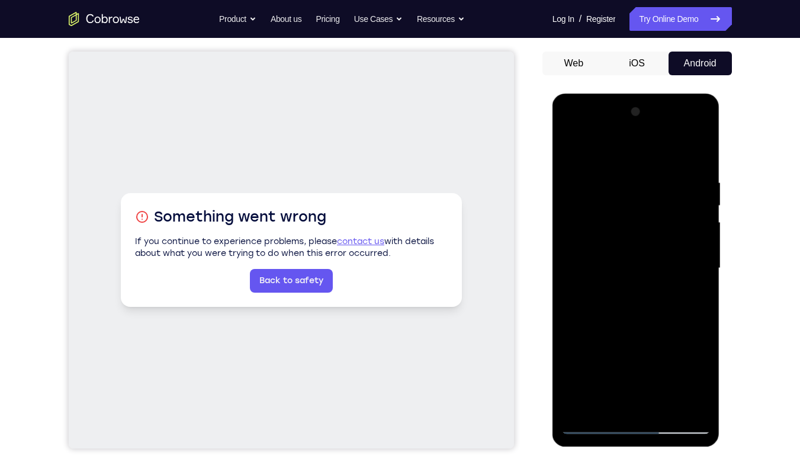
click at [614, 377] on div at bounding box center [636, 268] width 149 height 332
click at [602, 361] on div at bounding box center [636, 268] width 149 height 332
click at [603, 401] on div at bounding box center [636, 268] width 149 height 332
click at [694, 364] on div at bounding box center [636, 268] width 149 height 332
click at [578, 367] on div at bounding box center [636, 268] width 149 height 332
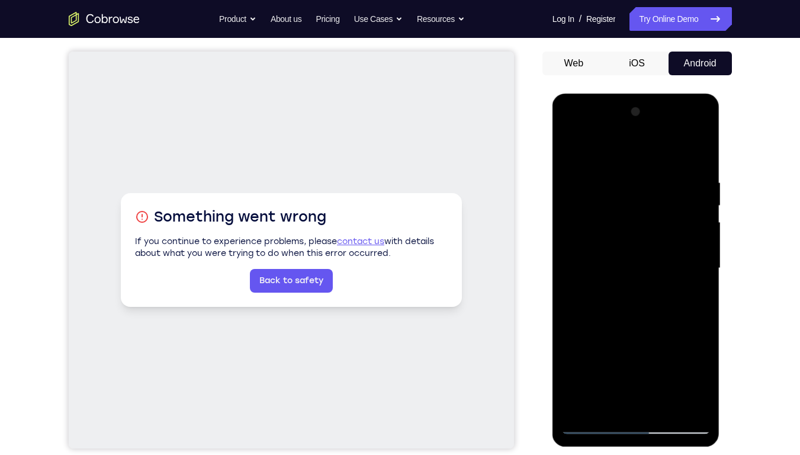
click at [623, 396] on div at bounding box center [636, 268] width 149 height 332
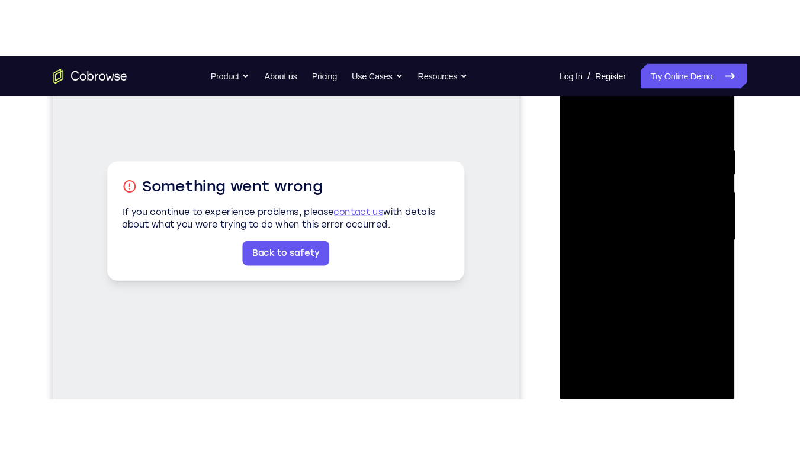
scroll to position [197, 0]
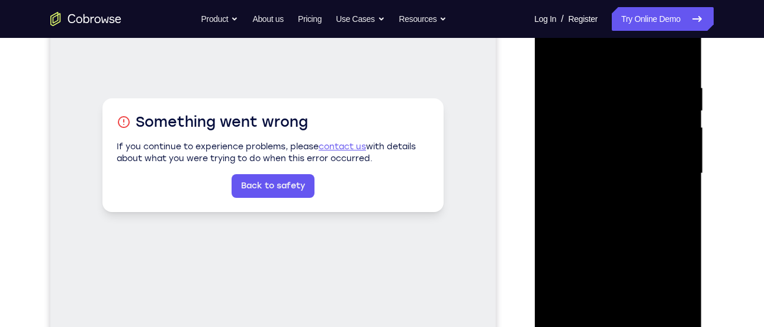
click at [588, 204] on div at bounding box center [617, 174] width 149 height 332
click at [589, 306] on div at bounding box center [617, 174] width 149 height 332
click at [601, 288] on div at bounding box center [617, 174] width 149 height 332
click at [674, 190] on div at bounding box center [617, 174] width 149 height 332
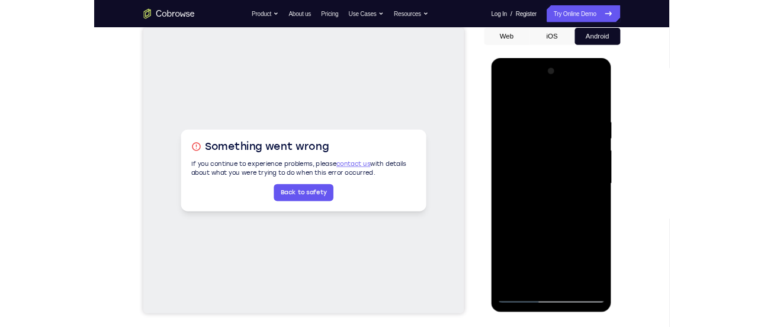
scroll to position [123, 0]
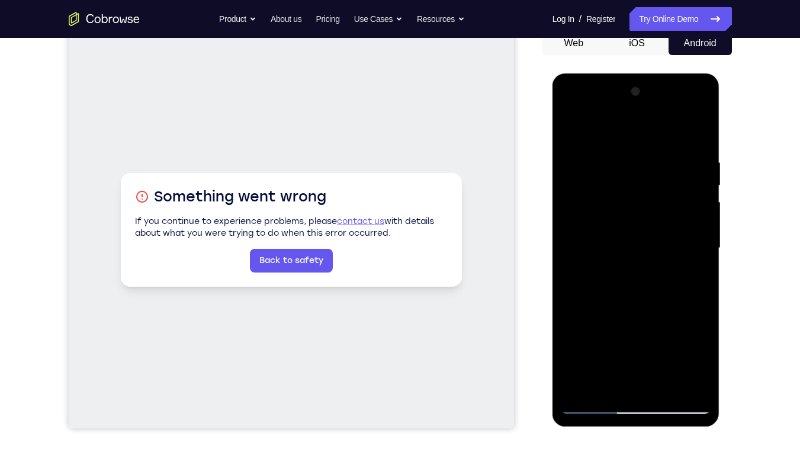
click at [575, 127] on div at bounding box center [636, 248] width 149 height 332
click at [607, 235] on div at bounding box center [636, 248] width 149 height 332
click at [622, 123] on div at bounding box center [636, 248] width 149 height 332
drag, startPoint x: 636, startPoint y: 315, endPoint x: 646, endPoint y: 238, distance: 77.7
click at [646, 238] on div at bounding box center [636, 248] width 149 height 332
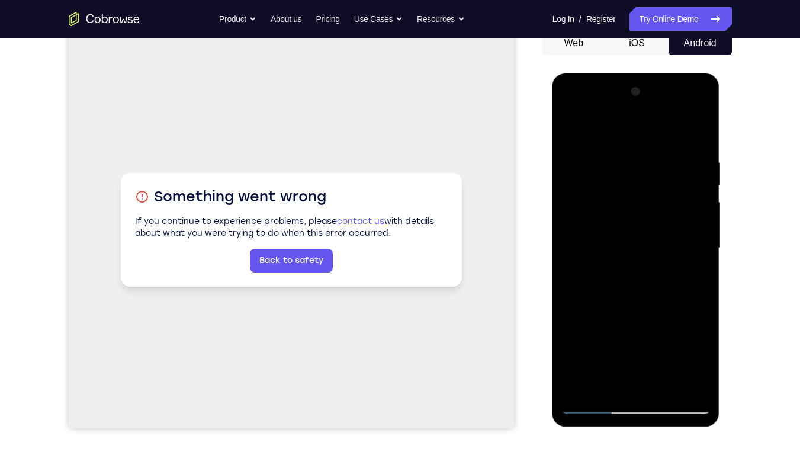
drag, startPoint x: 629, startPoint y: 317, endPoint x: 630, endPoint y: 217, distance: 100.1
click at [630, 217] on div at bounding box center [636, 248] width 149 height 332
click at [577, 385] on div at bounding box center [636, 248] width 149 height 332
drag, startPoint x: 640, startPoint y: 327, endPoint x: 641, endPoint y: 254, distance: 72.9
click at [641, 254] on div at bounding box center [636, 248] width 149 height 332
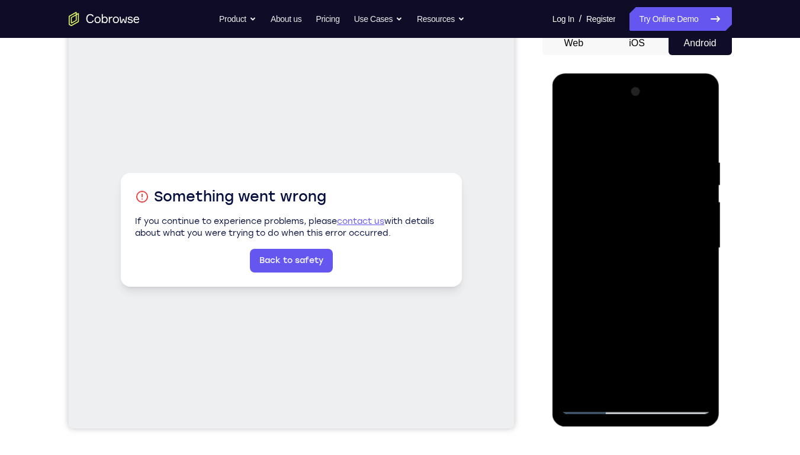
drag, startPoint x: 604, startPoint y: 211, endPoint x: 633, endPoint y: 366, distance: 156.9
click at [633, 366] on div at bounding box center [636, 248] width 149 height 332
click at [661, 390] on div at bounding box center [636, 248] width 149 height 332
click at [622, 233] on div at bounding box center [636, 248] width 149 height 332
click at [597, 379] on div at bounding box center [636, 248] width 149 height 332
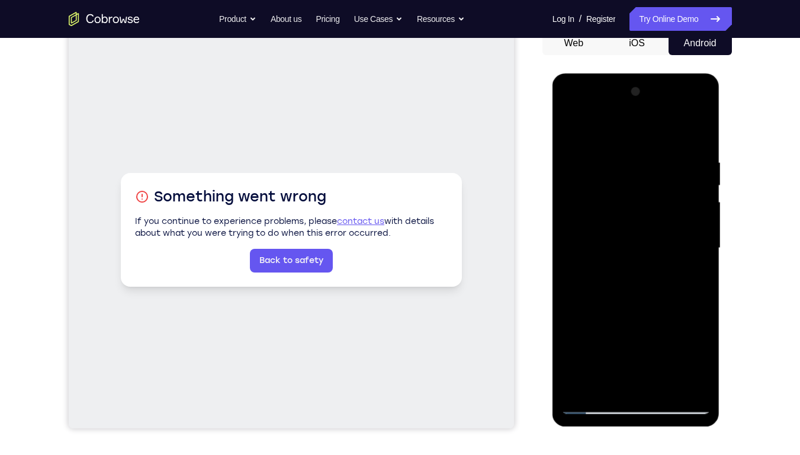
click at [604, 382] on div at bounding box center [636, 248] width 149 height 332
click at [572, 315] on div at bounding box center [636, 248] width 149 height 332
click at [692, 265] on div at bounding box center [636, 248] width 149 height 332
click at [604, 279] on div at bounding box center [636, 248] width 149 height 332
click at [602, 383] on div at bounding box center [636, 248] width 149 height 332
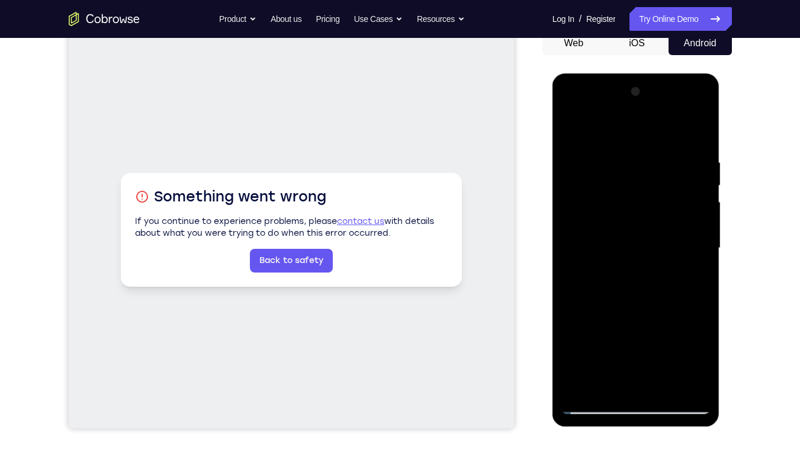
drag, startPoint x: 613, startPoint y: 355, endPoint x: 620, endPoint y: 321, distance: 35.2
click at [620, 321] on div at bounding box center [636, 248] width 149 height 332
drag, startPoint x: 637, startPoint y: 339, endPoint x: 634, endPoint y: 312, distance: 26.8
click at [634, 312] on div at bounding box center [636, 248] width 149 height 332
drag, startPoint x: 626, startPoint y: 328, endPoint x: 627, endPoint y: 355, distance: 27.3
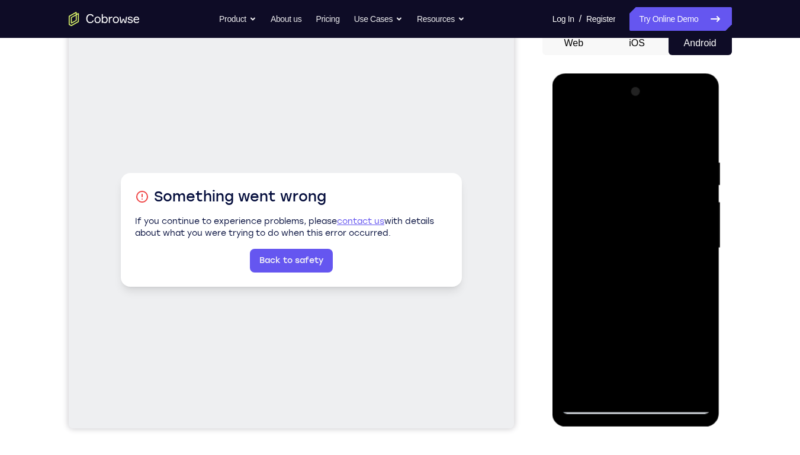
click at [627, 355] on div at bounding box center [636, 248] width 149 height 332
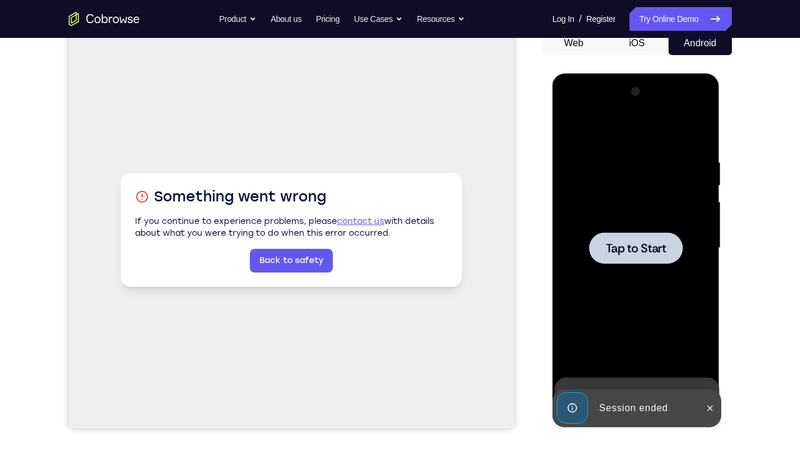
click at [634, 245] on span "Tap to Start" at bounding box center [636, 248] width 60 height 12
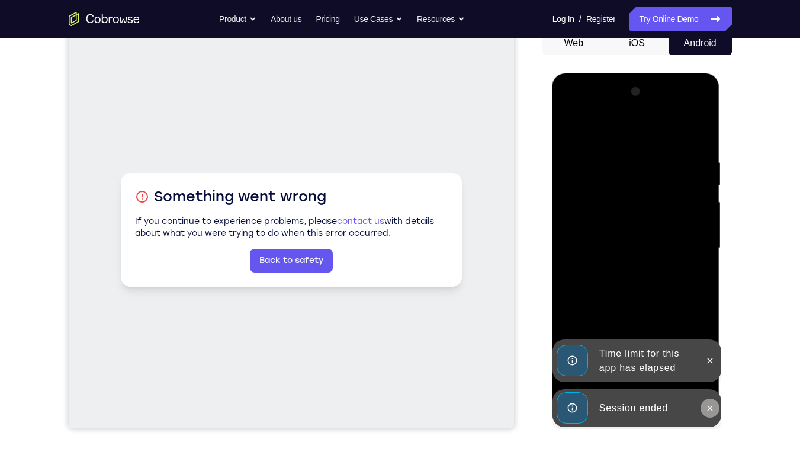
click at [708, 409] on icon at bounding box center [710, 407] width 9 height 9
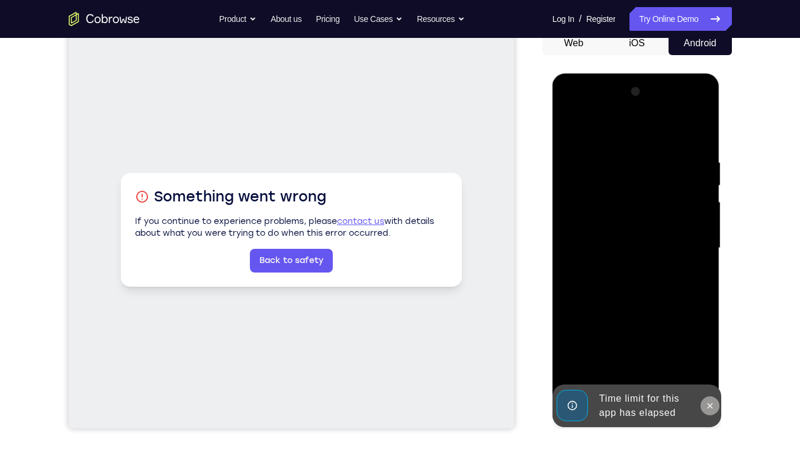
click at [709, 402] on icon at bounding box center [710, 405] width 9 height 9
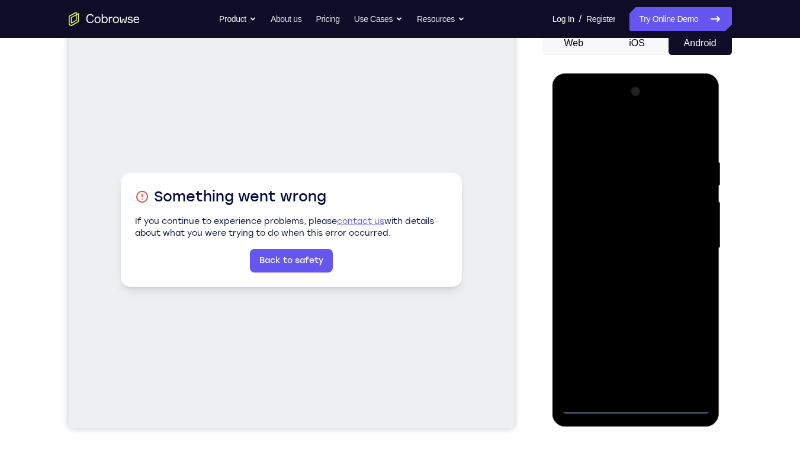
click at [636, 403] on div at bounding box center [636, 248] width 149 height 332
click at [687, 356] on div at bounding box center [636, 248] width 149 height 332
click at [586, 107] on div at bounding box center [636, 248] width 149 height 332
click at [687, 241] on div at bounding box center [636, 248] width 149 height 332
click at [620, 269] on div at bounding box center [636, 248] width 149 height 332
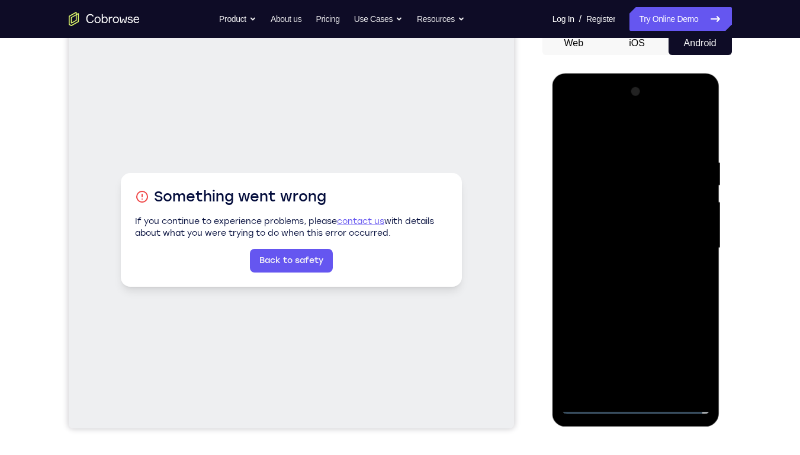
click at [614, 233] on div at bounding box center [636, 248] width 149 height 332
click at [585, 232] on div at bounding box center [636, 248] width 149 height 332
click at [623, 228] on div at bounding box center [636, 248] width 149 height 332
click at [595, 222] on div at bounding box center [636, 248] width 149 height 332
click at [633, 248] on div at bounding box center [636, 248] width 149 height 332
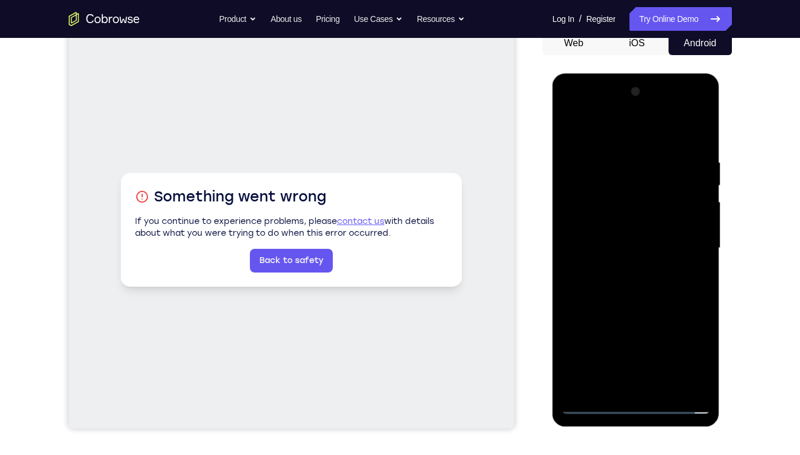
click at [632, 287] on div at bounding box center [636, 248] width 149 height 332
click at [695, 146] on div at bounding box center [636, 248] width 149 height 332
click at [664, 388] on div at bounding box center [636, 248] width 149 height 332
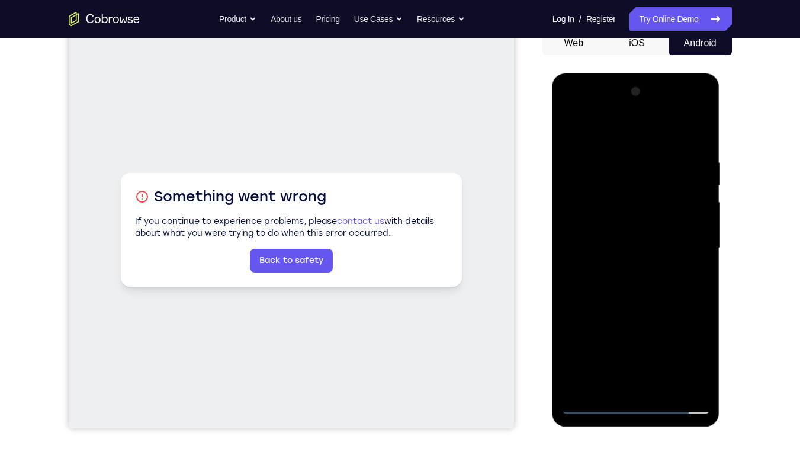
click at [633, 308] on div at bounding box center [636, 248] width 149 height 332
click at [612, 223] on div at bounding box center [636, 248] width 149 height 332
click at [606, 376] on div at bounding box center [636, 248] width 149 height 332
click at [649, 341] on div at bounding box center [636, 248] width 149 height 332
click at [589, 342] on div at bounding box center [636, 248] width 149 height 332
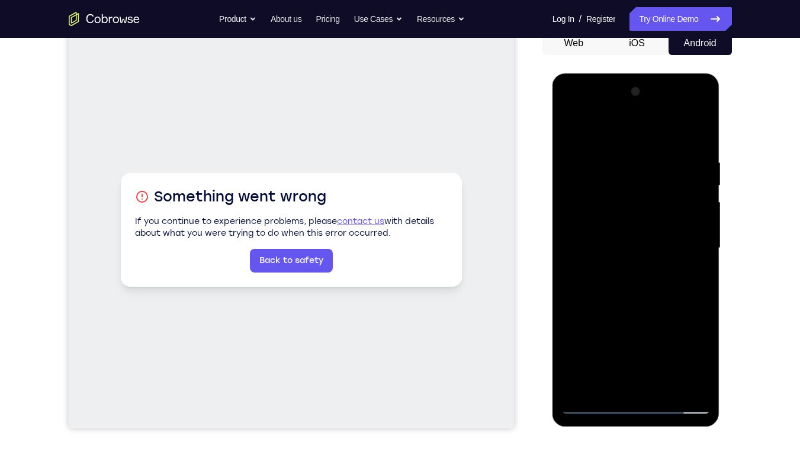
click at [628, 316] on div at bounding box center [636, 248] width 149 height 332
click at [605, 381] on div at bounding box center [636, 248] width 149 height 332
drag, startPoint x: 626, startPoint y: 350, endPoint x: 636, endPoint y: 289, distance: 61.8
click at [636, 289] on div at bounding box center [636, 248] width 149 height 332
drag, startPoint x: 637, startPoint y: 331, endPoint x: 640, endPoint y: 357, distance: 26.2
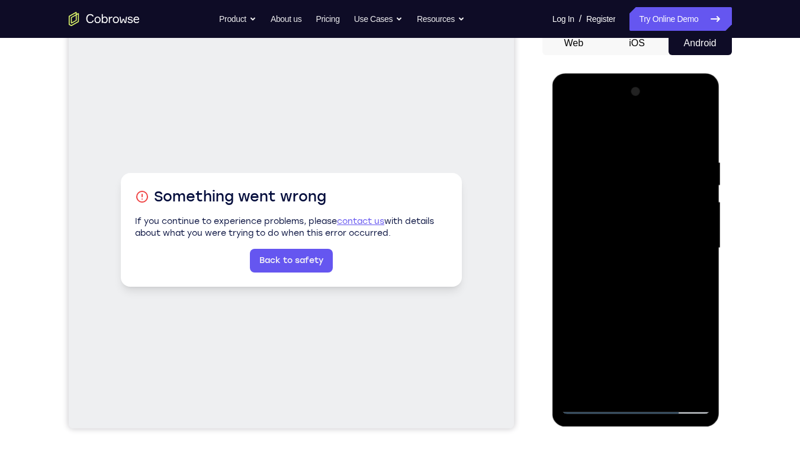
click at [640, 357] on div at bounding box center [636, 248] width 149 height 332
drag, startPoint x: 629, startPoint y: 316, endPoint x: 630, endPoint y: 358, distance: 42.7
click at [630, 358] on div at bounding box center [636, 248] width 149 height 332
click at [628, 366] on div at bounding box center [636, 248] width 149 height 332
drag, startPoint x: 627, startPoint y: 360, endPoint x: 629, endPoint y: 313, distance: 46.2
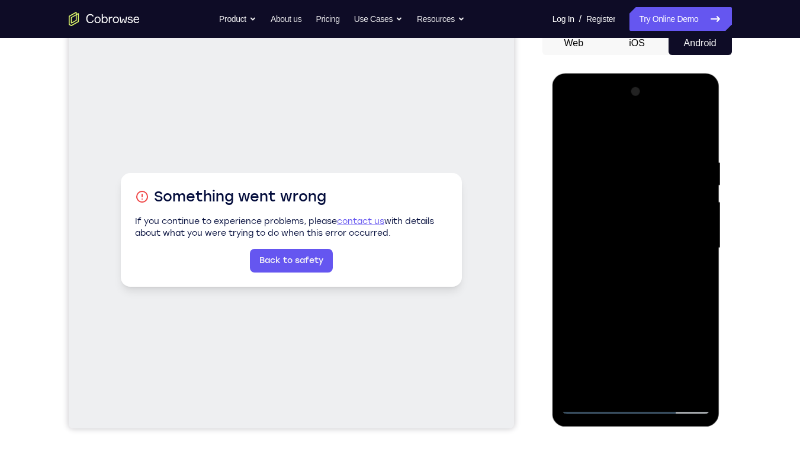
click at [629, 313] on div at bounding box center [636, 248] width 149 height 332
drag, startPoint x: 625, startPoint y: 360, endPoint x: 629, endPoint y: 320, distance: 39.9
click at [629, 320] on div at bounding box center [636, 248] width 149 height 332
click at [606, 366] on div at bounding box center [636, 248] width 149 height 332
click at [692, 270] on div at bounding box center [636, 248] width 149 height 332
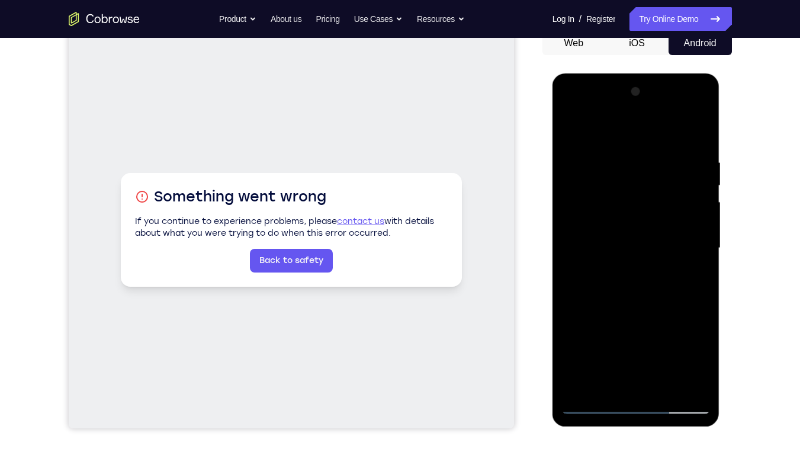
click at [642, 257] on div at bounding box center [636, 248] width 149 height 332
click at [623, 357] on div at bounding box center [636, 248] width 149 height 332
click at [586, 301] on div at bounding box center [636, 248] width 149 height 332
click at [581, 278] on div at bounding box center [636, 248] width 149 height 332
click at [690, 277] on div at bounding box center [636, 248] width 149 height 332
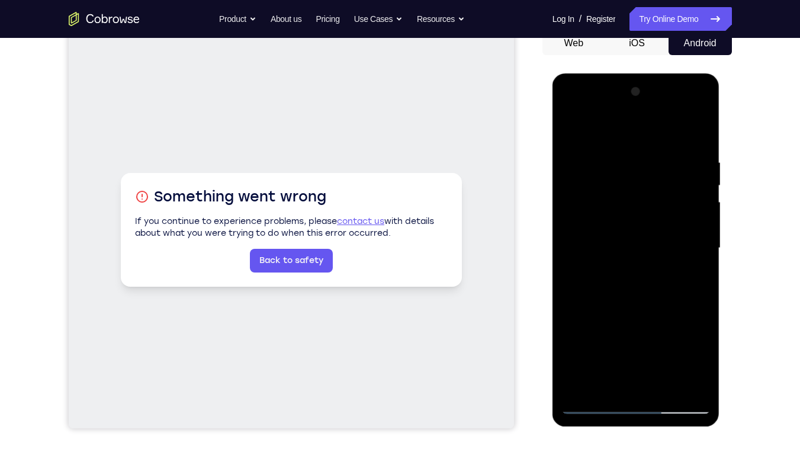
click at [571, 126] on div at bounding box center [636, 248] width 149 height 332
click at [634, 404] on div at bounding box center [636, 248] width 149 height 332
click at [691, 351] on div at bounding box center [636, 248] width 149 height 332
click at [592, 408] on div at bounding box center [636, 248] width 149 height 332
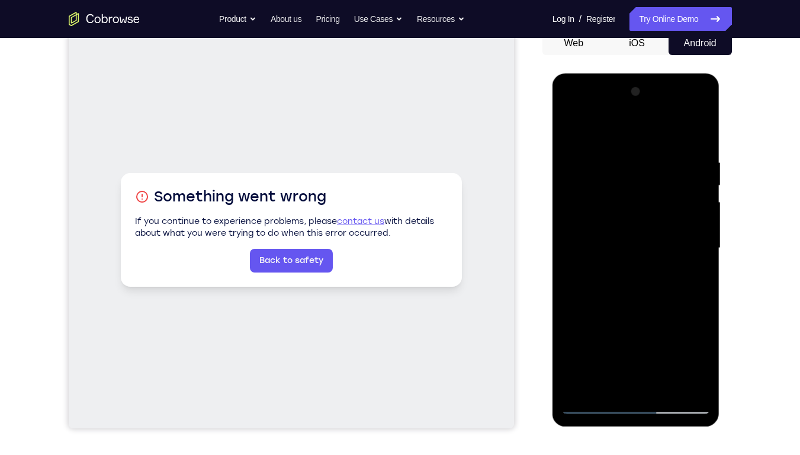
click at [592, 408] on div at bounding box center [636, 248] width 149 height 332
click at [630, 387] on div at bounding box center [636, 248] width 149 height 332
click at [580, 385] on div at bounding box center [636, 248] width 149 height 332
click at [584, 387] on div at bounding box center [636, 248] width 149 height 332
click at [628, 349] on div at bounding box center [636, 248] width 149 height 332
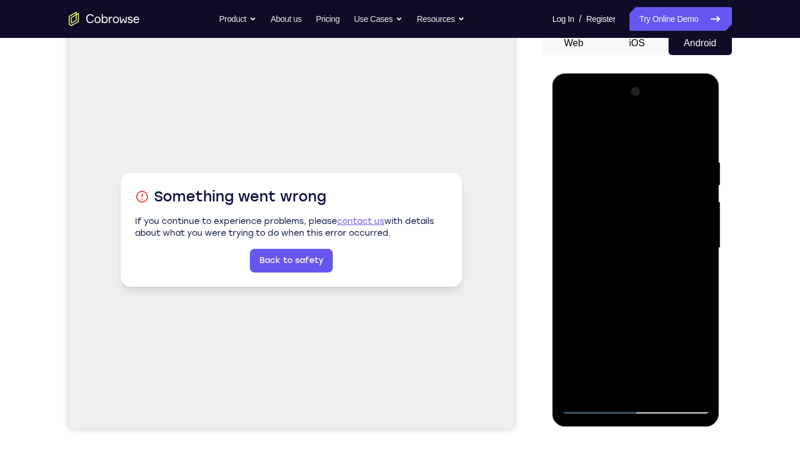
click at [582, 385] on div at bounding box center [636, 248] width 149 height 332
drag, startPoint x: 634, startPoint y: 308, endPoint x: 626, endPoint y: 128, distance: 180.3
click at [626, 128] on div at bounding box center [636, 248] width 149 height 332
click at [634, 390] on div at bounding box center [636, 248] width 149 height 332
click at [704, 322] on div at bounding box center [636, 248] width 149 height 332
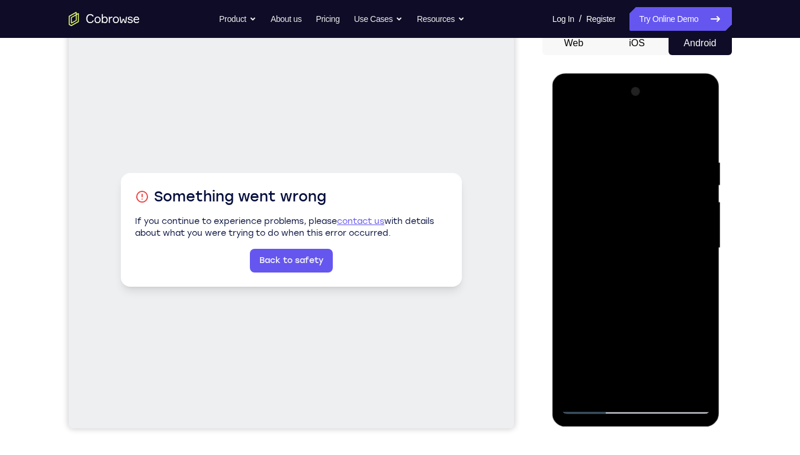
click at [597, 177] on div at bounding box center [636, 248] width 149 height 332
click at [642, 383] on div at bounding box center [636, 248] width 149 height 332
click at [701, 326] on div at bounding box center [636, 248] width 149 height 332
click at [594, 185] on div at bounding box center [636, 248] width 149 height 332
click at [634, 381] on div at bounding box center [636, 248] width 149 height 332
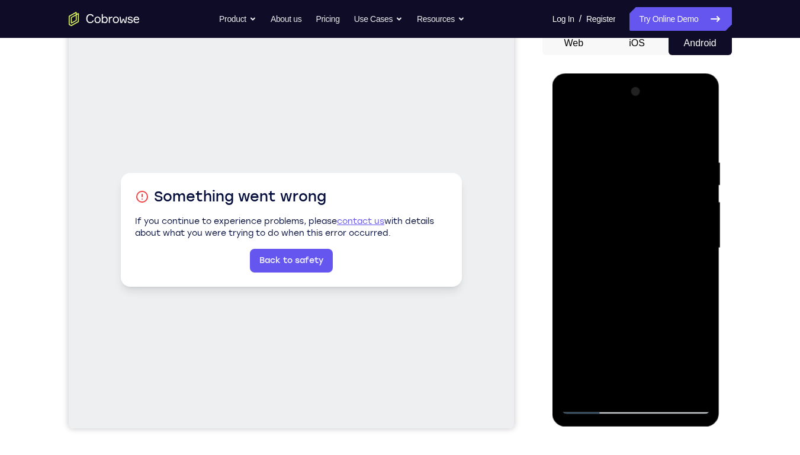
click at [704, 370] on div at bounding box center [636, 248] width 149 height 332
click at [700, 112] on div at bounding box center [636, 248] width 149 height 332
click at [700, 324] on div at bounding box center [636, 248] width 149 height 332
click at [588, 180] on div at bounding box center [636, 248] width 149 height 332
click at [632, 379] on div at bounding box center [636, 248] width 149 height 332
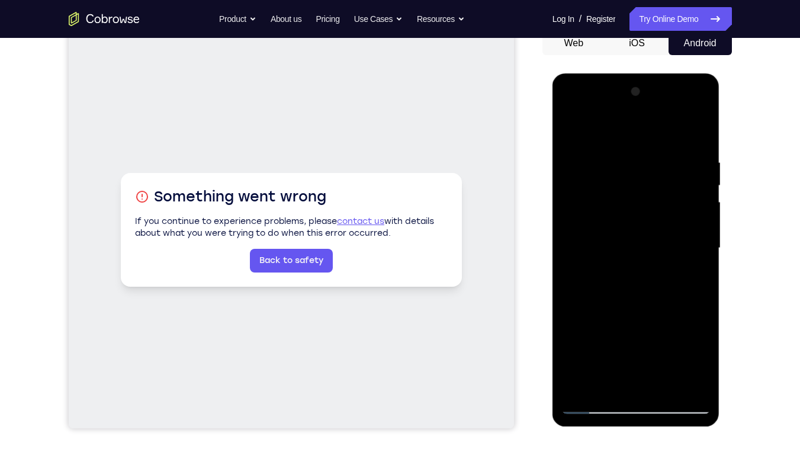
click at [633, 379] on div at bounding box center [636, 248] width 149 height 332
drag, startPoint x: 630, startPoint y: 302, endPoint x: 622, endPoint y: 225, distance: 77.4
click at [622, 225] on div at bounding box center [636, 248] width 149 height 332
drag, startPoint x: 627, startPoint y: 342, endPoint x: 628, endPoint y: 206, distance: 135.7
click at [628, 206] on div at bounding box center [636, 248] width 149 height 332
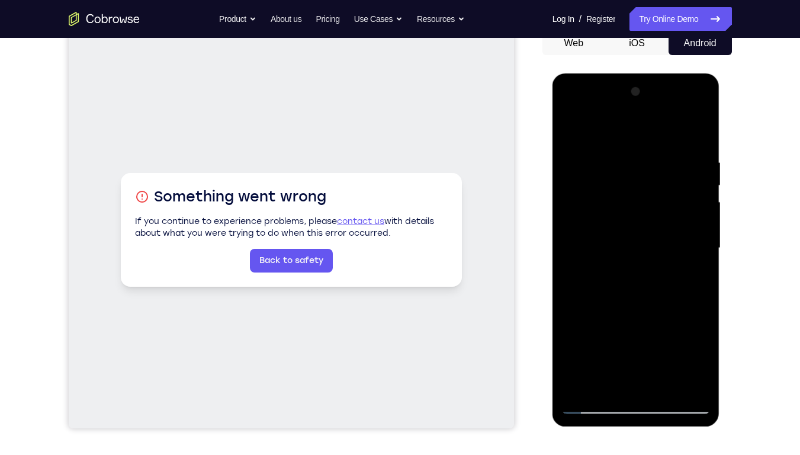
drag, startPoint x: 626, startPoint y: 197, endPoint x: 630, endPoint y: 256, distance: 59.4
click at [630, 256] on div at bounding box center [636, 248] width 149 height 332
click at [704, 241] on div at bounding box center [636, 248] width 149 height 332
click at [594, 187] on div at bounding box center [636, 248] width 149 height 332
click at [632, 379] on div at bounding box center [636, 248] width 149 height 332
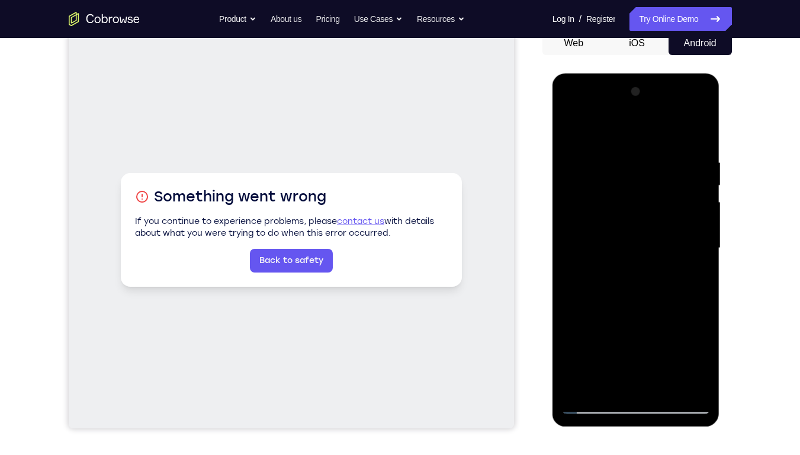
drag, startPoint x: 620, startPoint y: 325, endPoint x: 610, endPoint y: 261, distance: 64.2
click at [610, 261] on div at bounding box center [636, 248] width 149 height 332
drag, startPoint x: 634, startPoint y: 308, endPoint x: 617, endPoint y: 209, distance: 100.5
click at [617, 209] on div at bounding box center [636, 248] width 149 height 332
drag, startPoint x: 625, startPoint y: 310, endPoint x: 624, endPoint y: 198, distance: 111.4
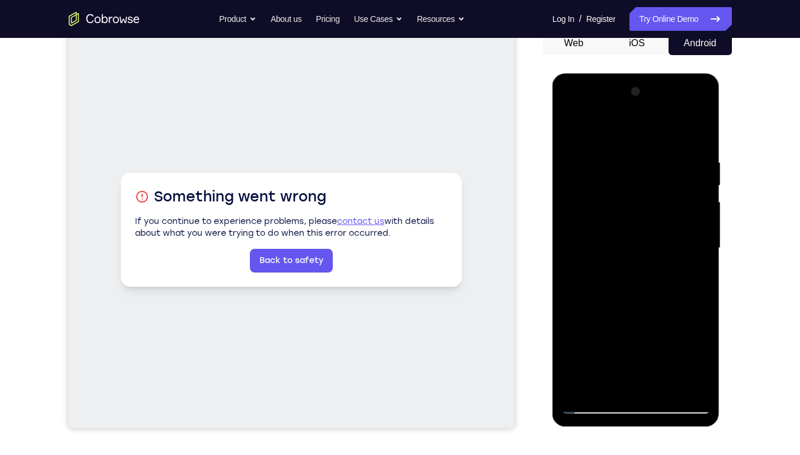
click at [624, 198] on div at bounding box center [636, 248] width 149 height 332
click at [702, 238] on div at bounding box center [636, 248] width 149 height 332
click at [591, 185] on div at bounding box center [636, 248] width 149 height 332
click at [631, 380] on div at bounding box center [636, 248] width 149 height 332
drag, startPoint x: 632, startPoint y: 335, endPoint x: 626, endPoint y: 228, distance: 106.8
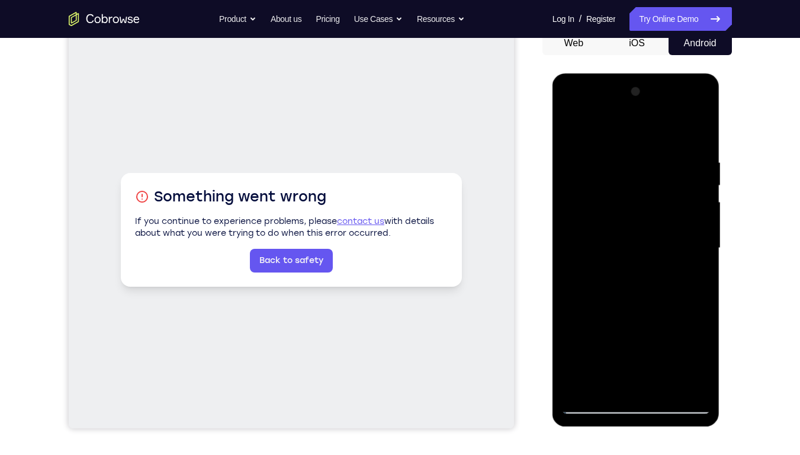
click at [626, 228] on div at bounding box center [636, 248] width 149 height 332
drag, startPoint x: 624, startPoint y: 341, endPoint x: 602, endPoint y: 164, distance: 178.5
click at [602, 164] on div at bounding box center [636, 248] width 149 height 332
drag, startPoint x: 630, startPoint y: 296, endPoint x: 619, endPoint y: 133, distance: 163.9
click at [619, 133] on div at bounding box center [636, 248] width 149 height 332
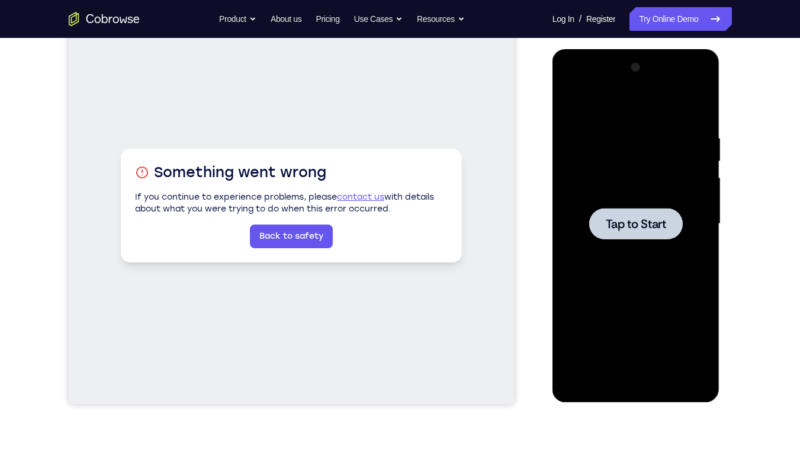
scroll to position [146, 0]
click at [626, 214] on div at bounding box center [636, 224] width 94 height 31
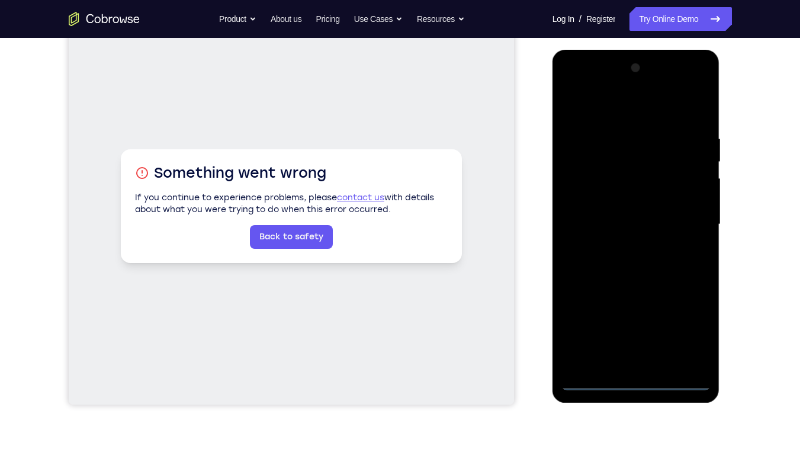
click at [636, 374] on div at bounding box center [636, 225] width 149 height 332
click at [632, 377] on div at bounding box center [636, 225] width 149 height 332
click at [636, 380] on div at bounding box center [636, 225] width 149 height 332
click at [685, 329] on div at bounding box center [636, 225] width 149 height 332
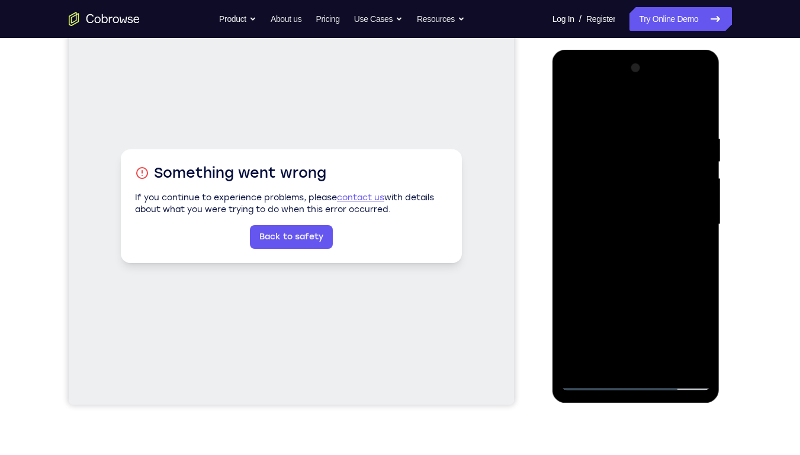
click at [588, 86] on div at bounding box center [636, 225] width 149 height 332
click at [684, 216] on div at bounding box center [636, 225] width 149 height 332
click at [620, 243] on div at bounding box center [636, 225] width 149 height 332
click at [598, 214] on div at bounding box center [636, 225] width 149 height 332
click at [605, 197] on div at bounding box center [636, 225] width 149 height 332
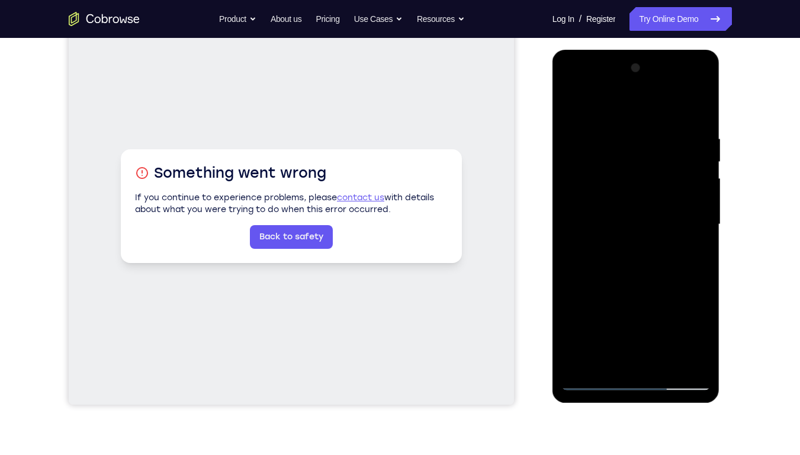
click at [630, 225] on div at bounding box center [636, 225] width 149 height 332
click at [627, 262] on div at bounding box center [636, 225] width 149 height 332
click at [633, 262] on div at bounding box center [636, 225] width 149 height 332
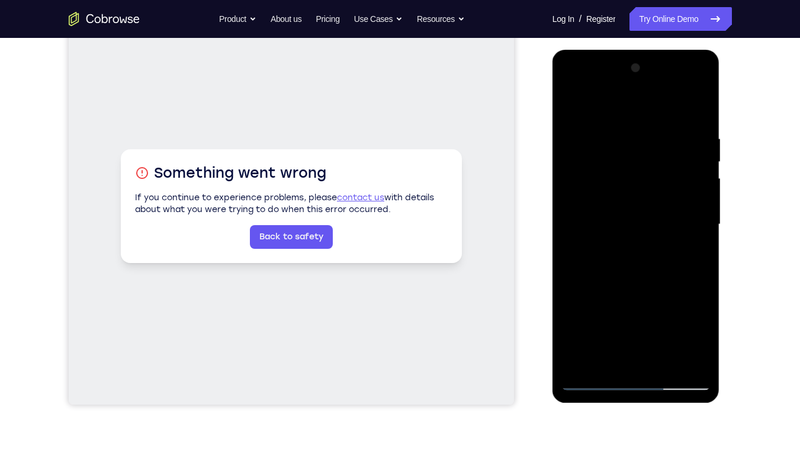
click at [633, 262] on div at bounding box center [636, 225] width 149 height 332
click at [700, 119] on div at bounding box center [636, 225] width 149 height 332
click at [665, 361] on div at bounding box center [636, 225] width 149 height 332
click at [639, 293] on div at bounding box center [636, 225] width 149 height 332
click at [624, 232] on div at bounding box center [636, 225] width 149 height 332
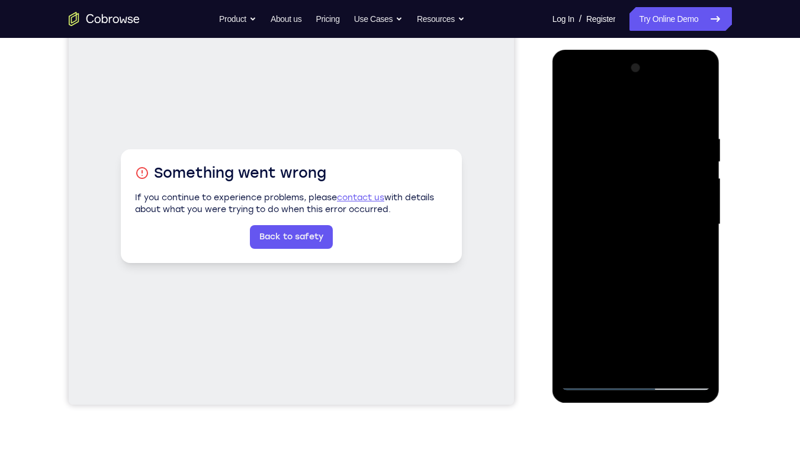
click at [595, 380] on div at bounding box center [636, 225] width 149 height 332
click at [583, 362] on div at bounding box center [636, 225] width 149 height 332
click at [637, 365] on div at bounding box center [636, 225] width 149 height 332
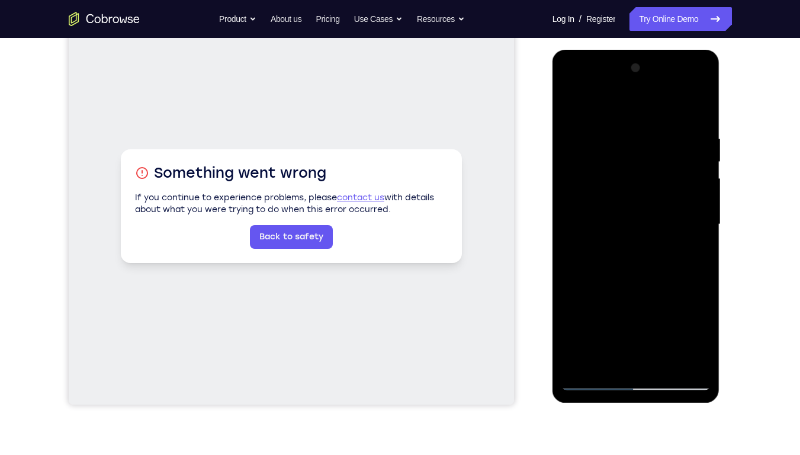
drag, startPoint x: 653, startPoint y: 272, endPoint x: 656, endPoint y: 197, distance: 75.3
click at [656, 197] on div at bounding box center [636, 225] width 149 height 332
drag, startPoint x: 626, startPoint y: 275, endPoint x: 624, endPoint y: 147, distance: 128.6
click at [624, 147] on div at bounding box center [636, 225] width 149 height 332
drag, startPoint x: 652, startPoint y: 290, endPoint x: 648, endPoint y: 220, distance: 70.6
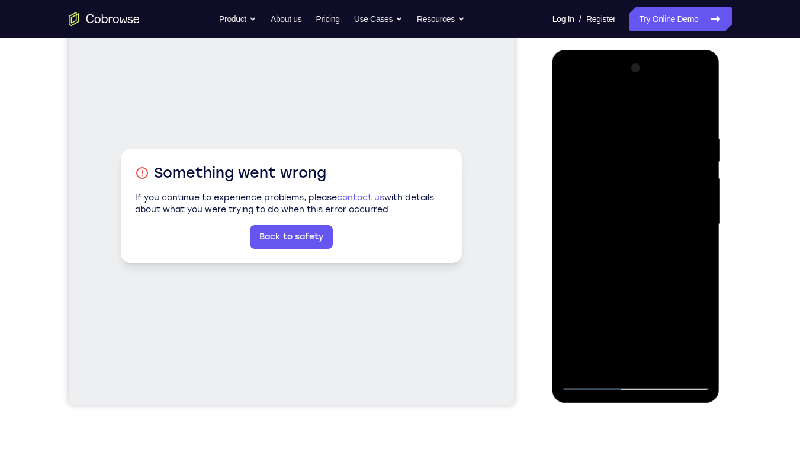
click at [648, 220] on div at bounding box center [636, 225] width 149 height 332
drag, startPoint x: 652, startPoint y: 282, endPoint x: 656, endPoint y: 161, distance: 121.5
click at [656, 161] on div at bounding box center [636, 225] width 149 height 332
drag, startPoint x: 623, startPoint y: 266, endPoint x: 653, endPoint y: 107, distance: 161.6
click at [653, 107] on div at bounding box center [636, 225] width 149 height 332
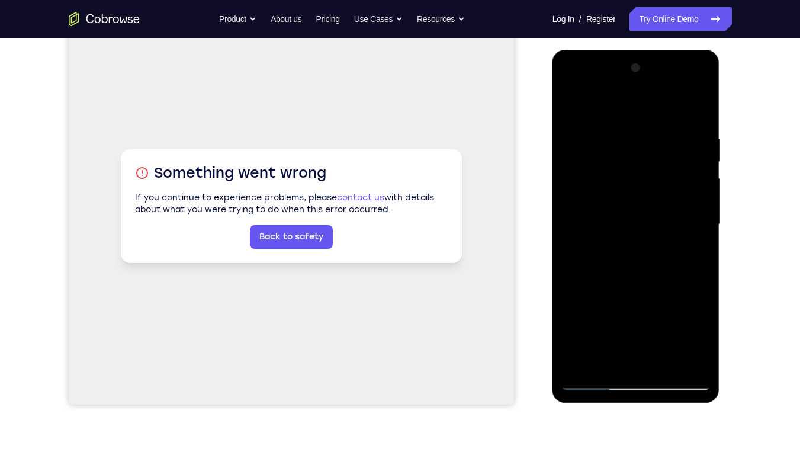
drag, startPoint x: 643, startPoint y: 274, endPoint x: 649, endPoint y: 148, distance: 126.9
click at [649, 148] on div at bounding box center [636, 225] width 149 height 332
drag, startPoint x: 633, startPoint y: 273, endPoint x: 642, endPoint y: 207, distance: 66.3
click at [642, 207] on div at bounding box center [636, 225] width 149 height 332
drag, startPoint x: 646, startPoint y: 274, endPoint x: 654, endPoint y: 71, distance: 203.4
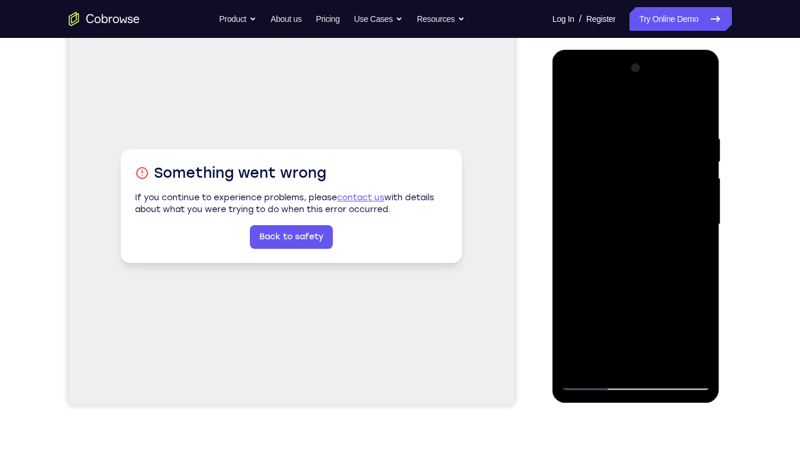
click at [654, 71] on div at bounding box center [636, 225] width 149 height 332
drag, startPoint x: 646, startPoint y: 276, endPoint x: 661, endPoint y: 150, distance: 127.1
click at [661, 150] on div at bounding box center [636, 225] width 149 height 332
drag, startPoint x: 621, startPoint y: 259, endPoint x: 630, endPoint y: 110, distance: 150.1
click at [630, 110] on div at bounding box center [636, 225] width 149 height 332
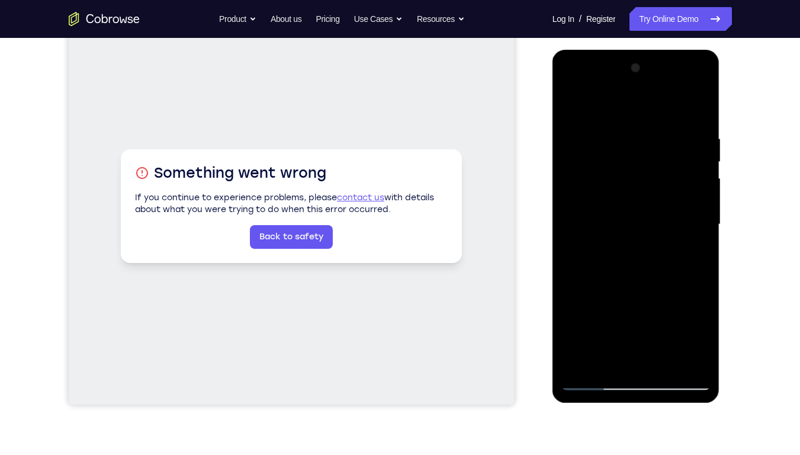
drag, startPoint x: 639, startPoint y: 258, endPoint x: 645, endPoint y: 101, distance: 157.7
click at [645, 101] on div at bounding box center [636, 225] width 149 height 332
drag, startPoint x: 638, startPoint y: 271, endPoint x: 646, endPoint y: 145, distance: 126.4
click at [646, 145] on div at bounding box center [636, 225] width 149 height 332
drag, startPoint x: 636, startPoint y: 282, endPoint x: 653, endPoint y: 147, distance: 136.1
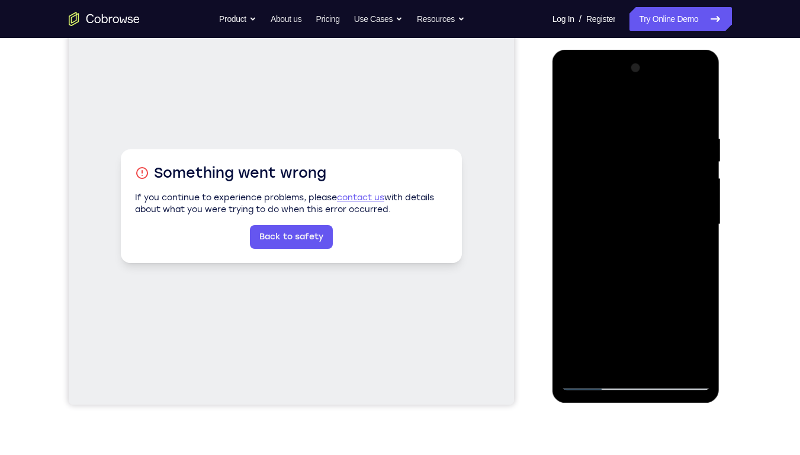
click at [653, 147] on div at bounding box center [636, 225] width 149 height 332
drag, startPoint x: 626, startPoint y: 257, endPoint x: 649, endPoint y: 158, distance: 101.5
click at [649, 158] on div at bounding box center [636, 225] width 149 height 332
click at [631, 382] on div at bounding box center [636, 225] width 149 height 332
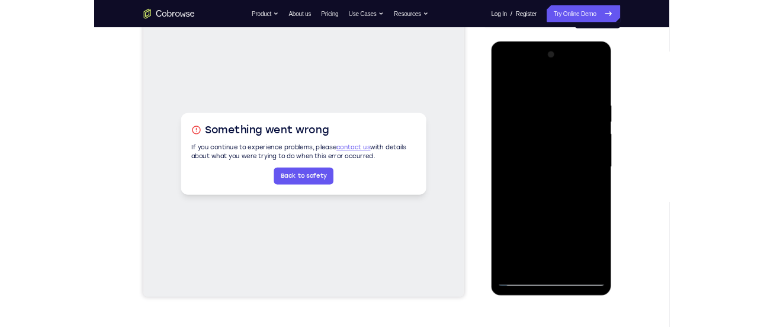
scroll to position [140, 0]
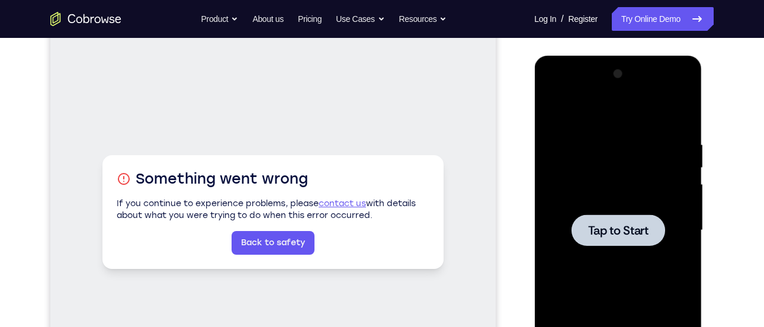
click at [625, 210] on div at bounding box center [617, 231] width 149 height 332
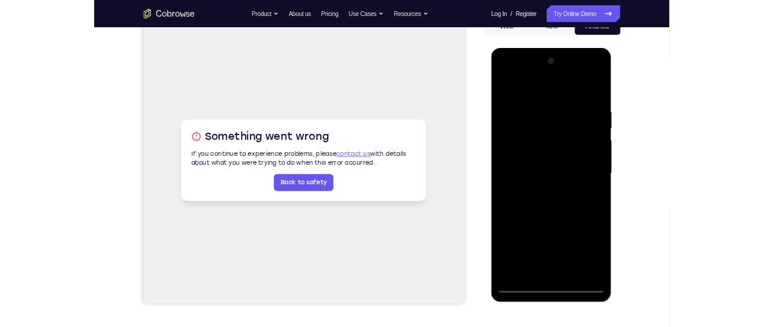
scroll to position [129, 0]
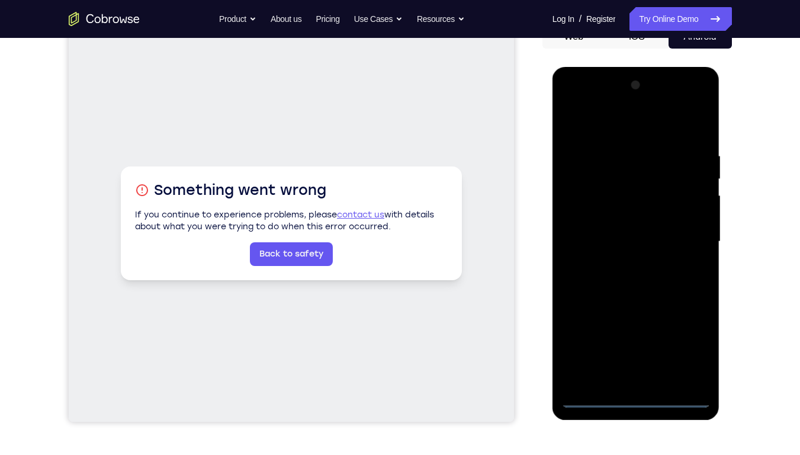
click at [639, 398] on div at bounding box center [636, 242] width 149 height 332
click at [690, 353] on div at bounding box center [636, 242] width 149 height 332
click at [588, 98] on div at bounding box center [636, 242] width 149 height 332
click at [687, 238] on div at bounding box center [636, 242] width 149 height 332
click at [626, 262] on div at bounding box center [636, 242] width 149 height 332
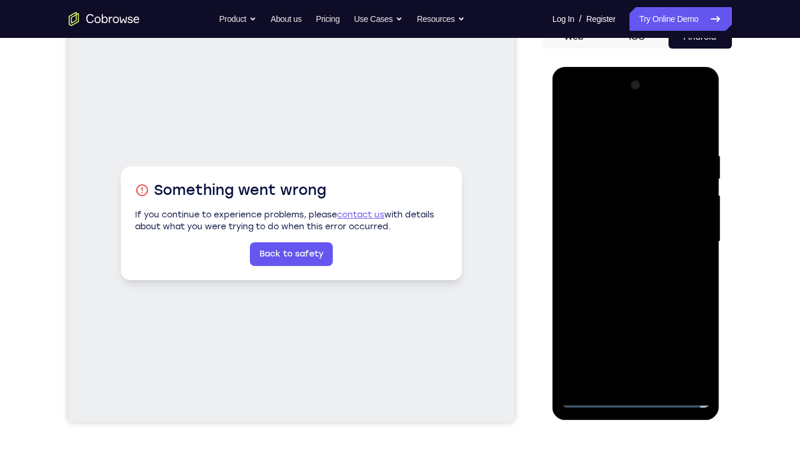
click at [619, 232] on div at bounding box center [636, 242] width 149 height 332
click at [590, 209] on div at bounding box center [636, 242] width 149 height 332
click at [626, 242] on div at bounding box center [636, 242] width 149 height 332
click at [632, 277] on div at bounding box center [636, 242] width 149 height 332
click at [629, 273] on div at bounding box center [636, 242] width 149 height 332
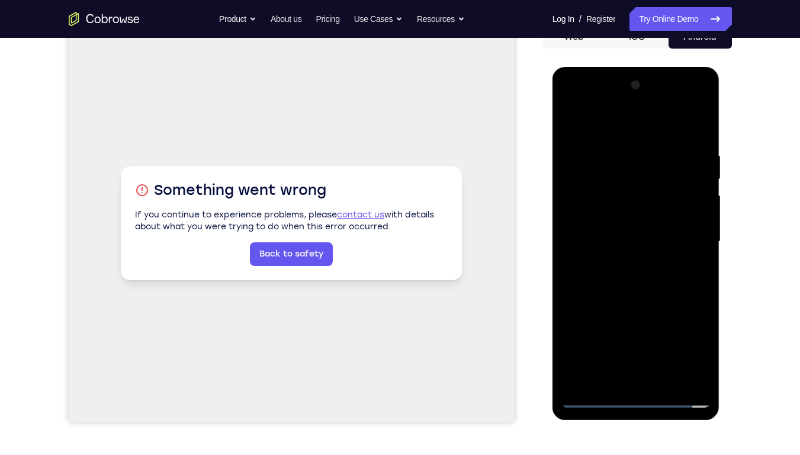
click at [629, 273] on div at bounding box center [636, 242] width 149 height 332
click at [629, 281] on div at bounding box center [636, 242] width 149 height 332
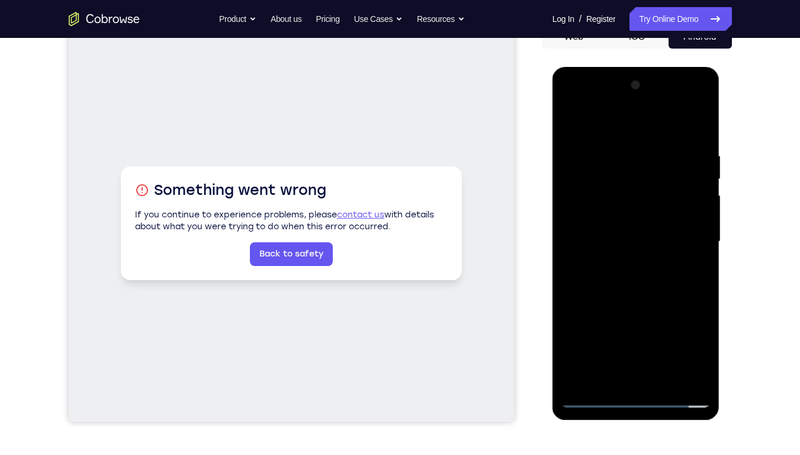
click at [629, 281] on div at bounding box center [636, 242] width 149 height 332
click at [695, 138] on div at bounding box center [636, 242] width 149 height 332
click at [665, 379] on div at bounding box center [636, 242] width 149 height 332
click at [644, 307] on div at bounding box center [636, 242] width 149 height 332
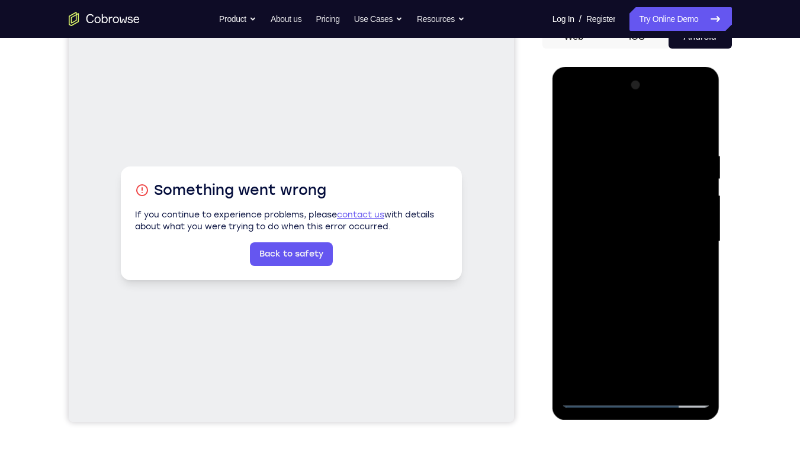
click at [627, 252] on div at bounding box center [636, 242] width 149 height 332
click at [634, 398] on div at bounding box center [636, 242] width 149 height 332
click at [686, 350] on div at bounding box center [636, 242] width 149 height 332
click at [630, 396] on div at bounding box center [636, 242] width 149 height 332
click at [747, 169] on div "Your Support Agent Your Customer Web iOS Android Next Steps We’d be happy to gi…" at bounding box center [400, 299] width 758 height 781
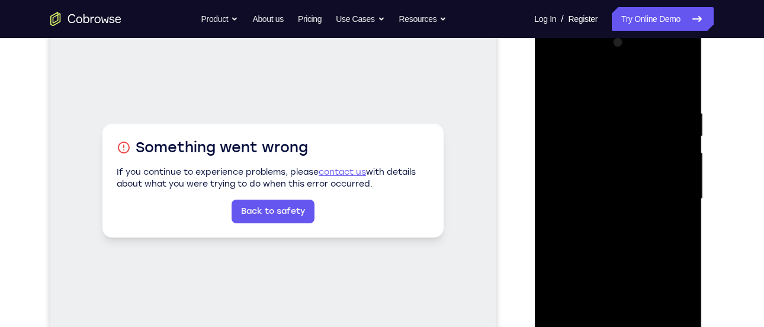
scroll to position [169, 0]
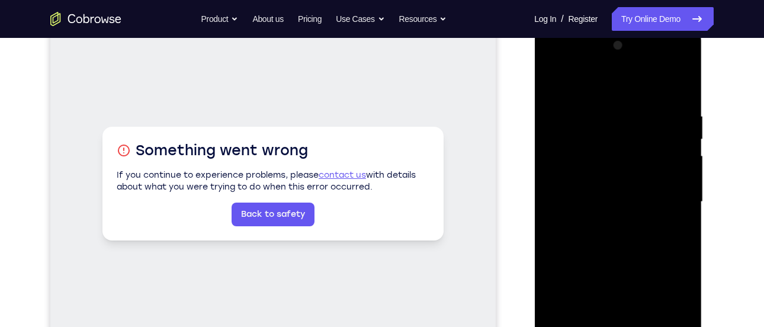
click at [672, 299] on div at bounding box center [617, 202] width 149 height 332
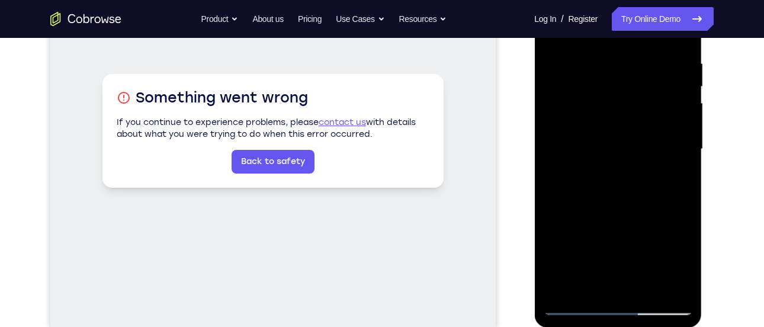
scroll to position [222, 0]
click at [507, 158] on div "Your Support Agent Your Customer Web iOS Android" at bounding box center [382, 111] width 664 height 438
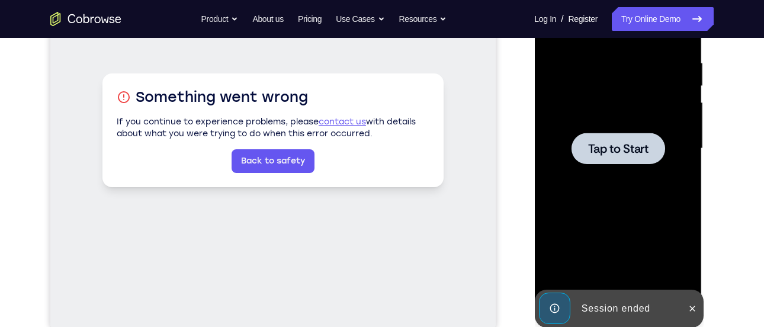
click at [613, 143] on span "Tap to Start" at bounding box center [618, 149] width 60 height 12
